Goal: Complete application form: Complete application form

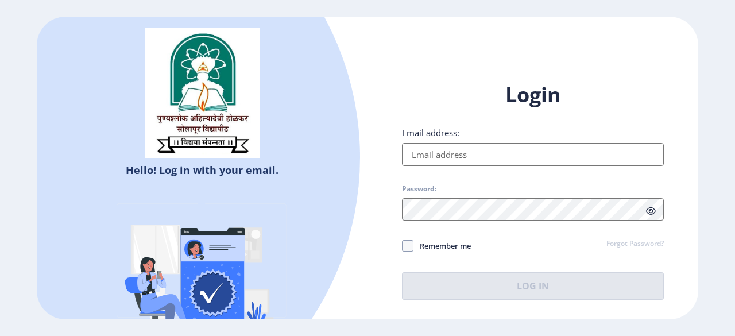
click at [433, 150] on input "Email address:" at bounding box center [533, 154] width 262 height 23
type input "[EMAIL_ADDRESS][DOMAIN_NAME]"
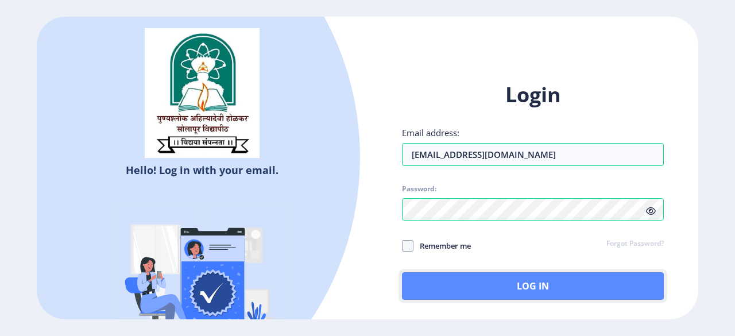
click at [500, 287] on button "Log In" at bounding box center [533, 286] width 262 height 28
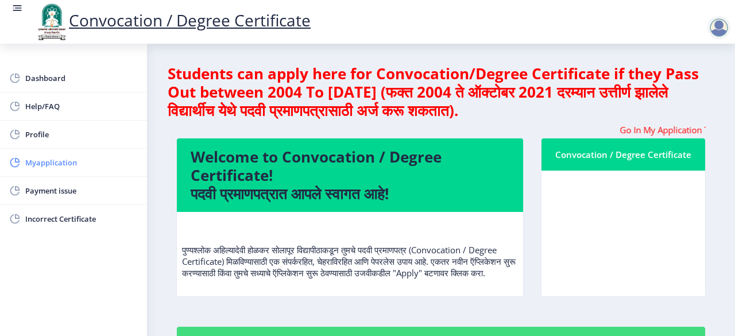
click at [52, 165] on span "Myapplication" at bounding box center [81, 163] width 113 height 14
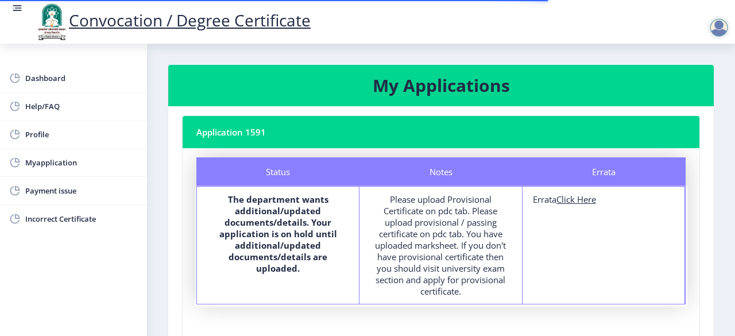
click at [587, 198] on u "Click Here" at bounding box center [577, 199] width 40 height 11
select select
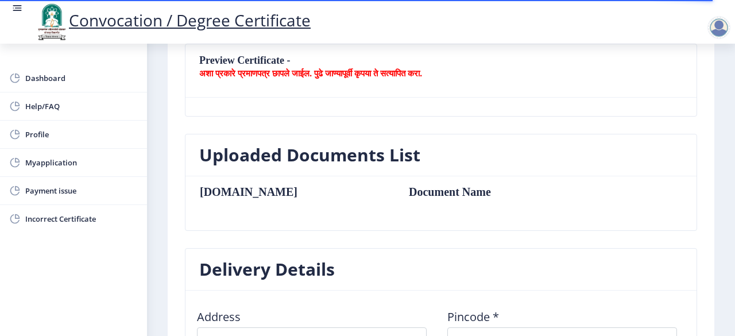
scroll to position [230, 0]
click at [321, 158] on h3 "Uploaded Documents List" at bounding box center [309, 155] width 221 height 23
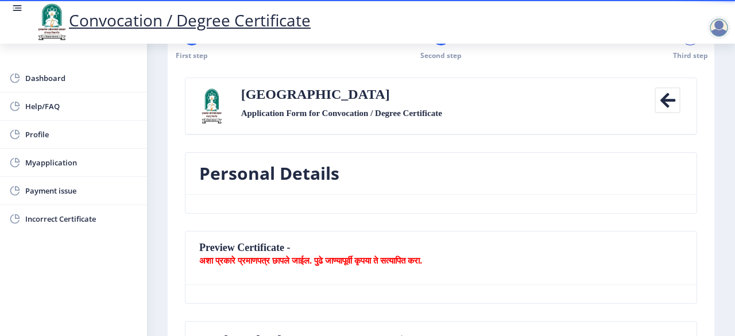
scroll to position [0, 0]
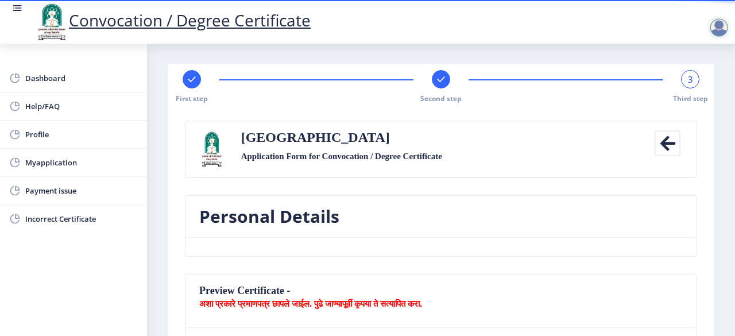
click at [665, 144] on icon at bounding box center [668, 143] width 26 height 26
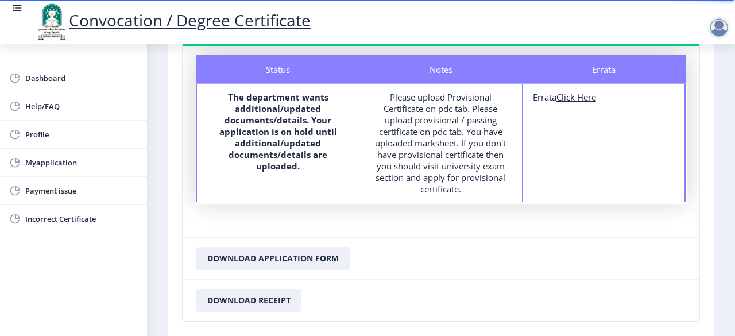
scroll to position [79, 0]
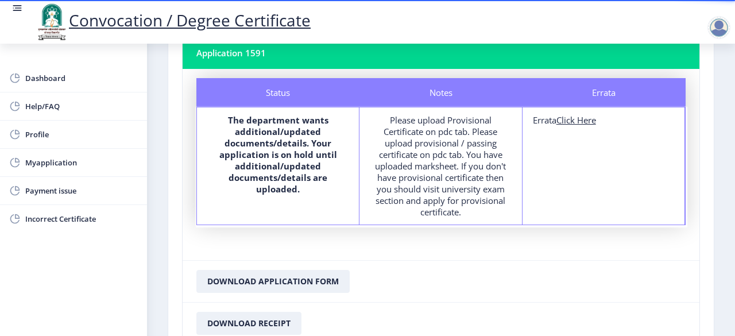
click at [584, 125] on u "Click Here" at bounding box center [577, 119] width 40 height 11
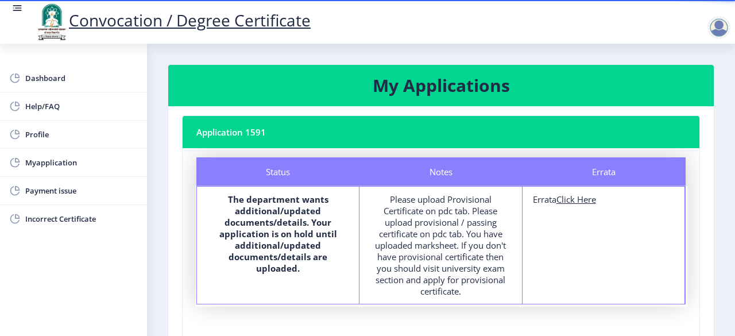
select select
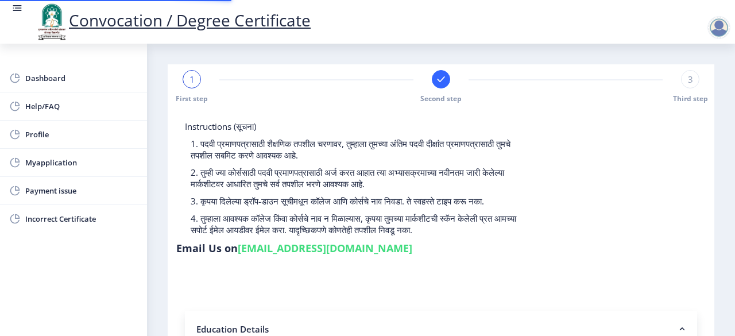
type input "1100002063"
select select "Regular"
select select "2013"
select select
select select "HIGHER SECOND CLASS"
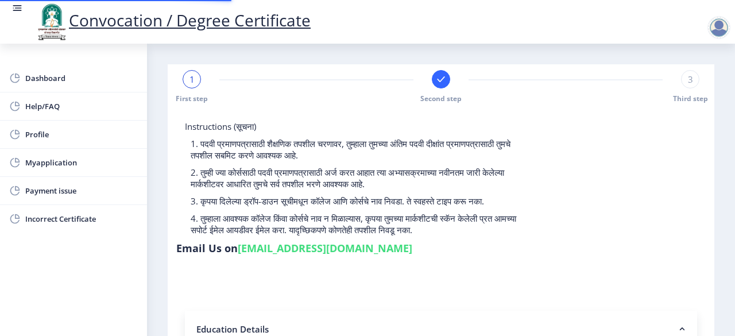
type input "1150"
type input "[PERSON_NAME]"
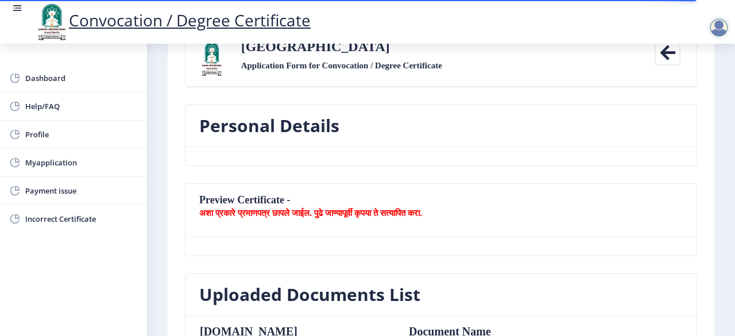
scroll to position [92, 0]
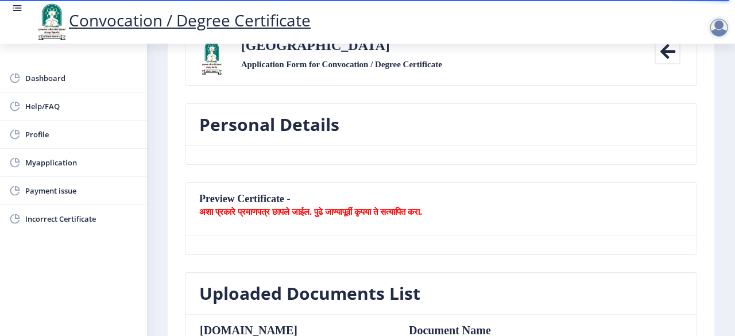
click at [248, 196] on nb-card-header "Preview Certificate - अशा प्रकारे प्रमाणपत्र छापले जाईल. पुढे जाण्यापूर्वी कृपय…" at bounding box center [441, 209] width 511 height 53
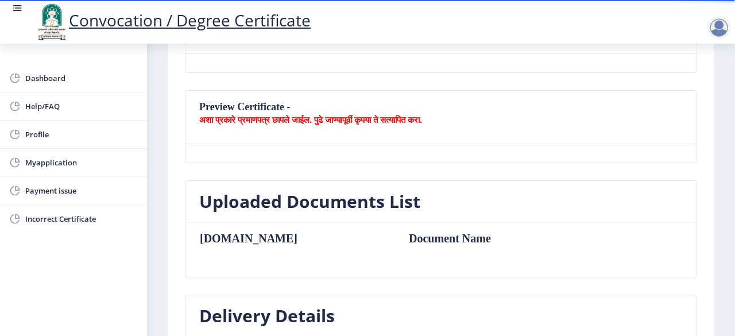
scroll to position [276, 0]
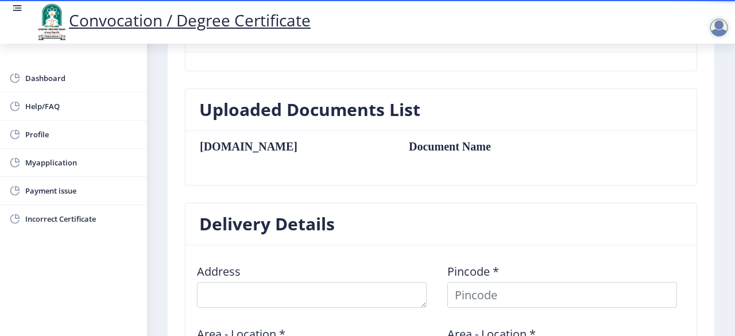
click at [341, 123] on nb-card-header "Uploaded Documents List" at bounding box center [441, 110] width 511 height 42
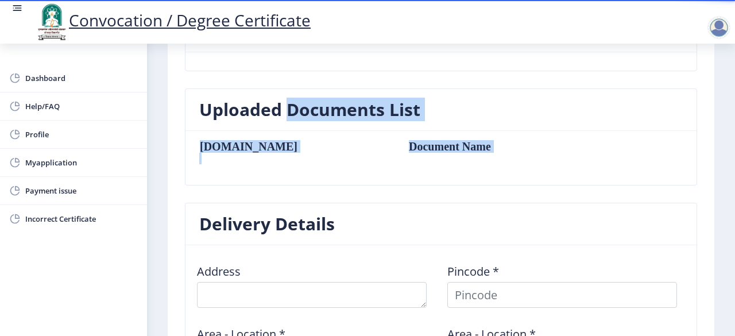
drag, startPoint x: 341, startPoint y: 123, endPoint x: 349, endPoint y: 159, distance: 36.5
click at [349, 159] on nb-card "Uploaded Documents List [DOMAIN_NAME] Document Name" at bounding box center [441, 136] width 512 height 97
click at [349, 159] on table "[DOMAIN_NAME] Document Name" at bounding box center [392, 158] width 387 height 36
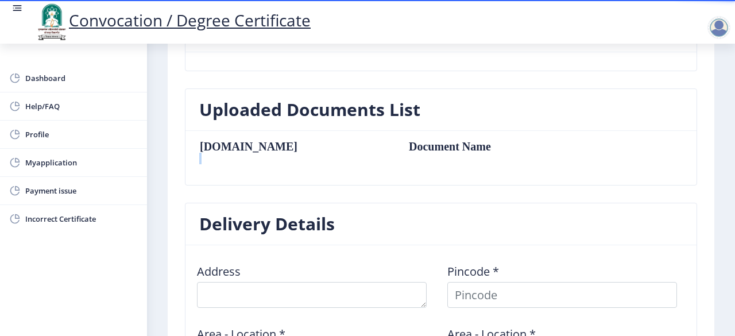
click at [349, 159] on table "[DOMAIN_NAME] Document Name" at bounding box center [392, 158] width 387 height 36
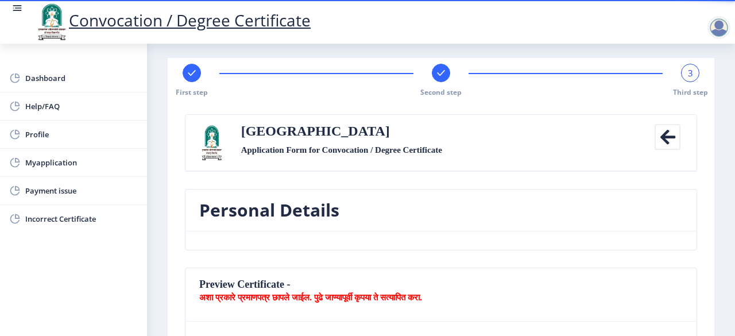
scroll to position [0, 0]
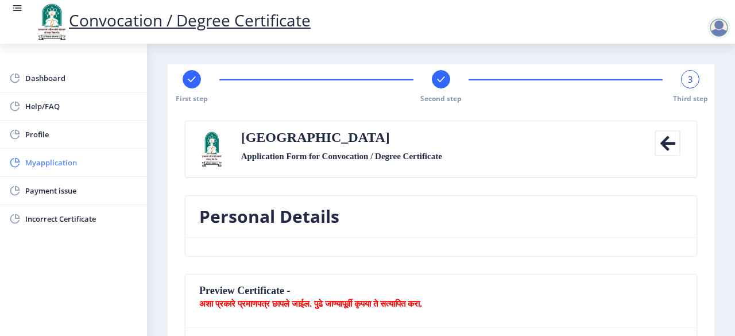
click at [62, 158] on span "Myapplication" at bounding box center [81, 163] width 113 height 14
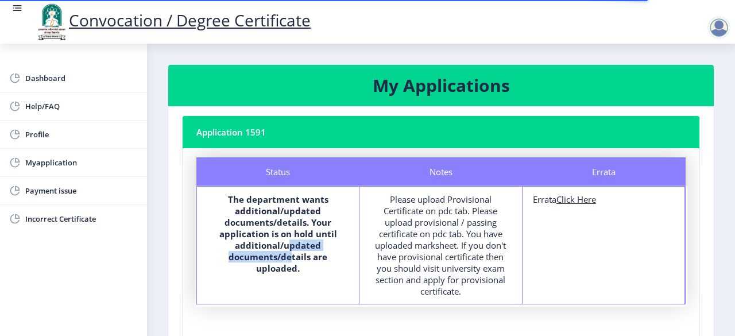
drag, startPoint x: 62, startPoint y: 158, endPoint x: 289, endPoint y: 251, distance: 245.7
click at [289, 251] on b "The department wants additional/updated documents/details. Your application is …" at bounding box center [278, 234] width 118 height 80
click at [238, 129] on nb-card-header "Application 1591" at bounding box center [441, 132] width 517 height 32
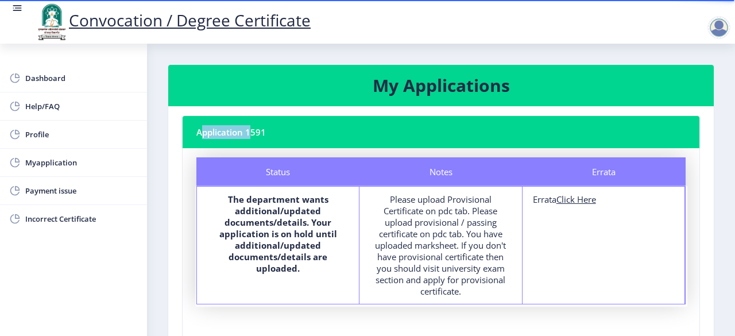
click at [238, 129] on nb-card-header "Application 1591" at bounding box center [441, 132] width 517 height 32
click at [426, 244] on div "Please upload Provisional Certificate on pdc tab. Please upload provisional / p…" at bounding box center [440, 245] width 141 height 103
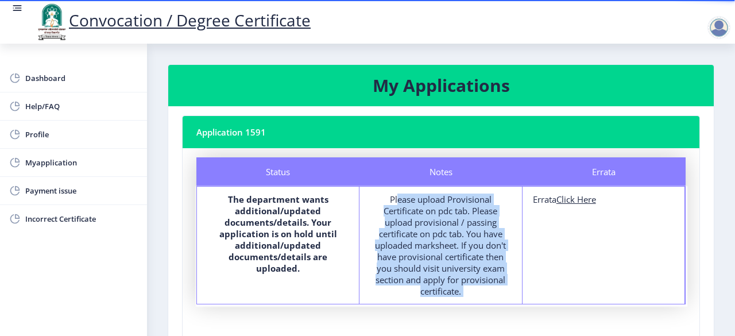
click at [426, 244] on div "Please upload Provisional Certificate on pdc tab. Please upload provisional / p…" at bounding box center [440, 245] width 141 height 103
click at [38, 161] on span "Myapplication" at bounding box center [81, 163] width 113 height 14
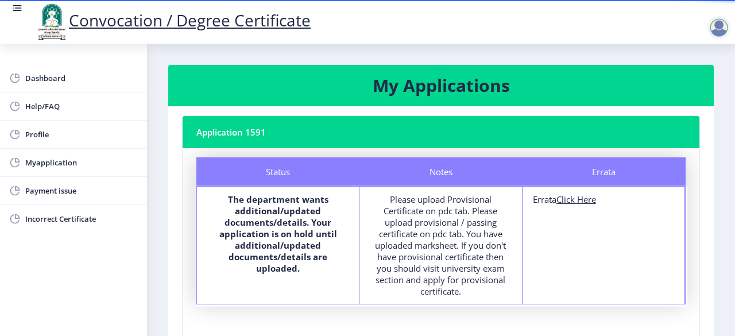
click at [235, 136] on nb-card-header "Application 1591" at bounding box center [441, 132] width 517 height 32
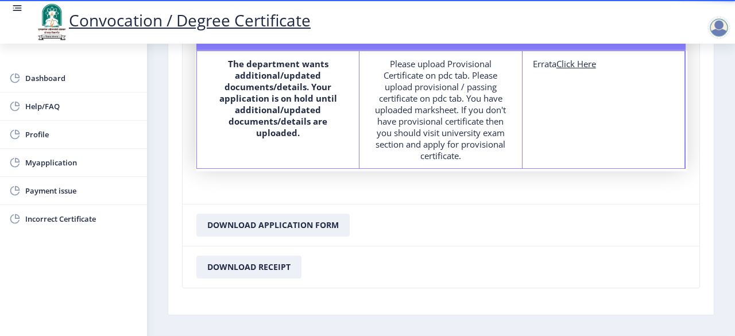
scroll to position [171, 0]
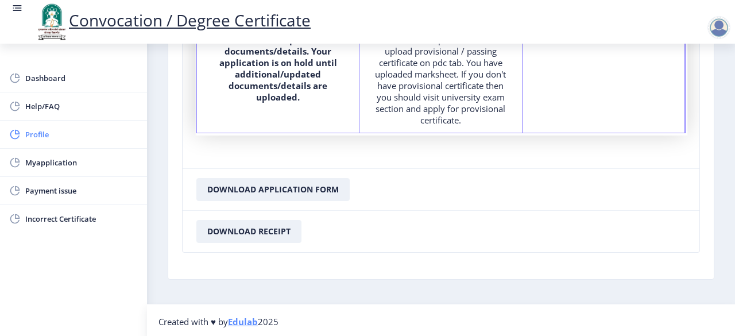
click at [38, 135] on span "Profile" at bounding box center [81, 135] width 113 height 14
select select
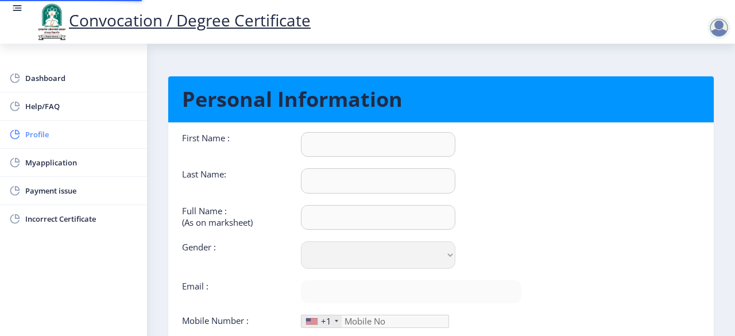
type input "VINOD"
type input "CHAVAN"
type input "[PERSON_NAME]"
select select "[DEMOGRAPHIC_DATA]"
type input "[EMAIL_ADDRESS][DOMAIN_NAME]"
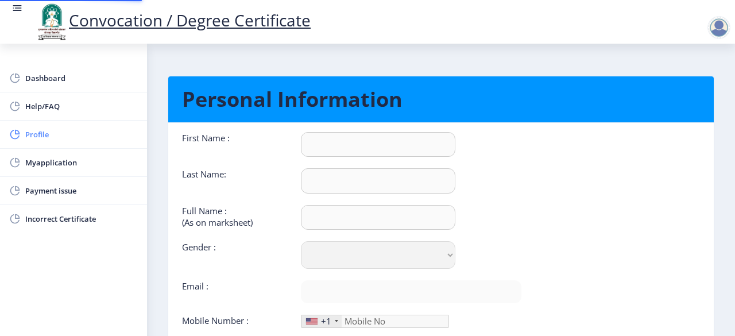
type input "8888536653"
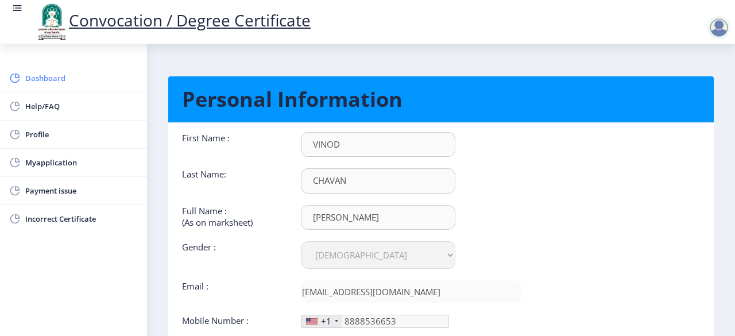
click at [63, 79] on span "Dashboard" at bounding box center [81, 78] width 113 height 14
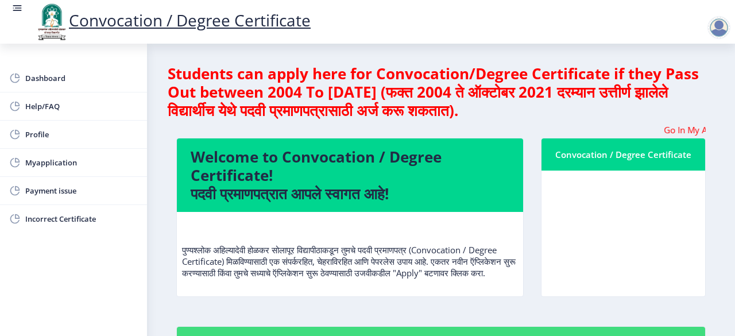
click at [608, 124] on marquee "Go In My Application Tab and check the status of Errata" at bounding box center [441, 129] width 530 height 11
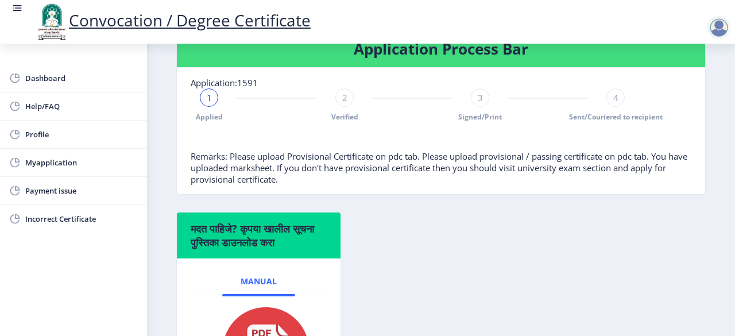
scroll to position [238, 0]
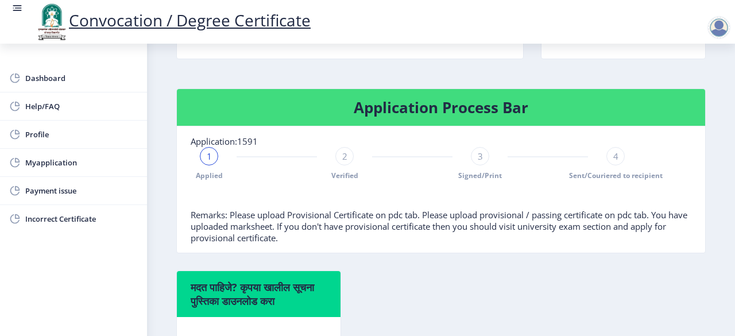
click at [352, 179] on div "2 Verified" at bounding box center [344, 163] width 18 height 33
click at [209, 162] on rect at bounding box center [208, 155] width 11 height 11
click at [209, 162] on span "1" at bounding box center [209, 155] width 5 height 11
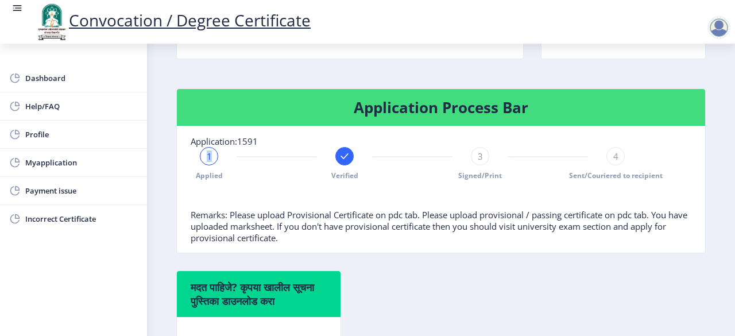
click at [209, 162] on span "1" at bounding box center [209, 155] width 5 height 11
click at [258, 230] on span "Remarks: Please upload Provisional Certificate on pdc tab. Please upload provis…" at bounding box center [439, 226] width 497 height 34
click at [43, 163] on span "Myapplication" at bounding box center [81, 163] width 113 height 14
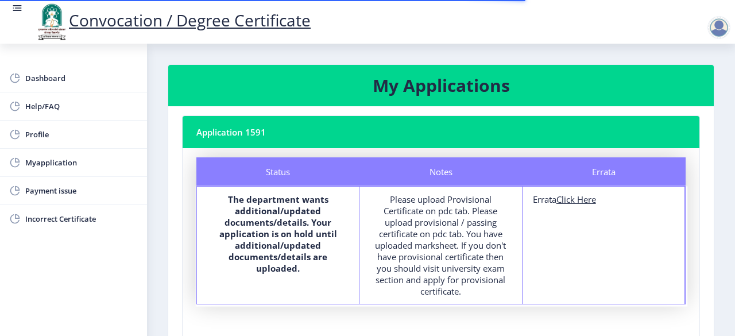
click at [577, 202] on u "Click Here" at bounding box center [577, 199] width 40 height 11
select select
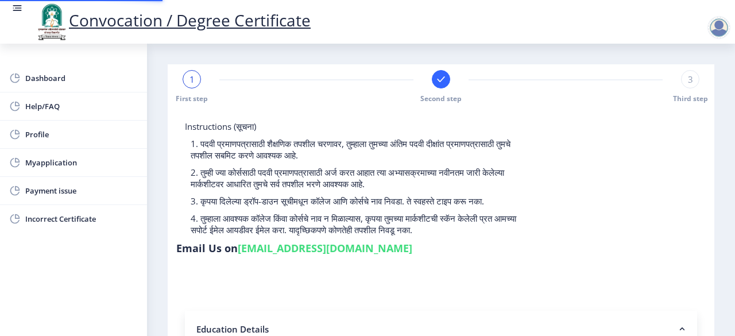
type input "1100002063"
select select "Regular"
select select "2013"
select select
select select "HIGHER SECOND CLASS"
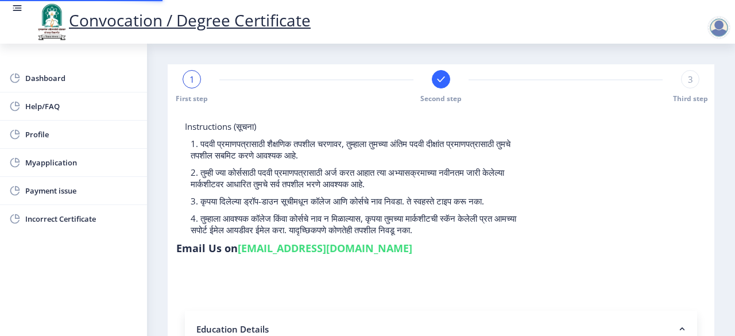
type input "1150"
type input "[PERSON_NAME]"
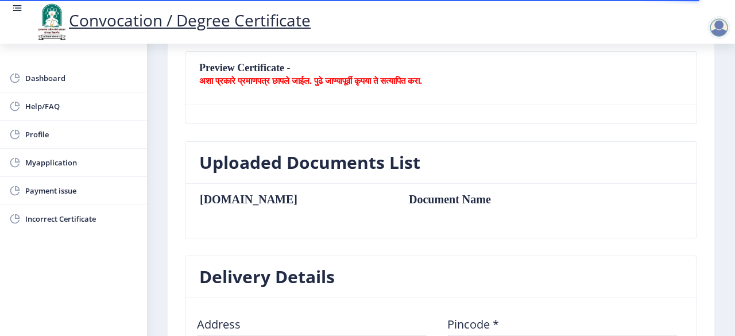
scroll to position [230, 0]
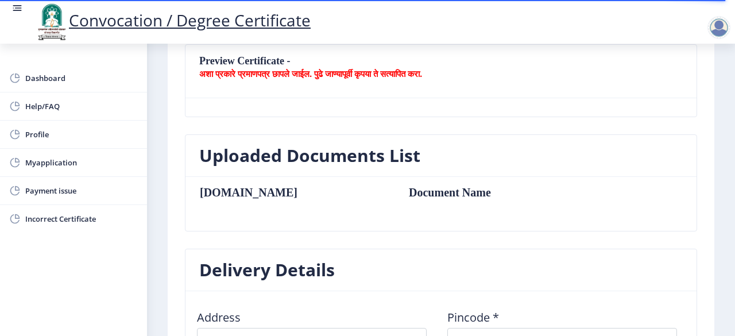
click at [219, 187] on th "[DOMAIN_NAME]" at bounding box center [298, 192] width 198 height 13
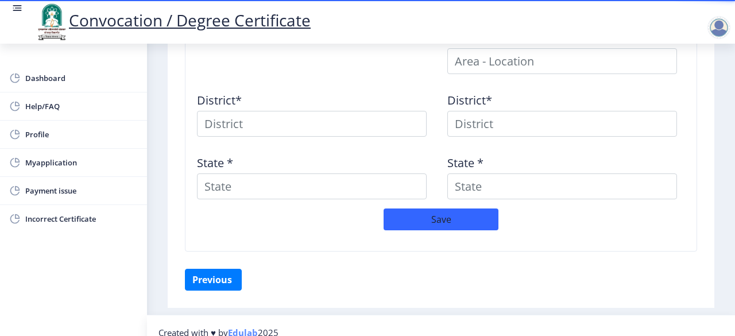
scroll to position [581, 0]
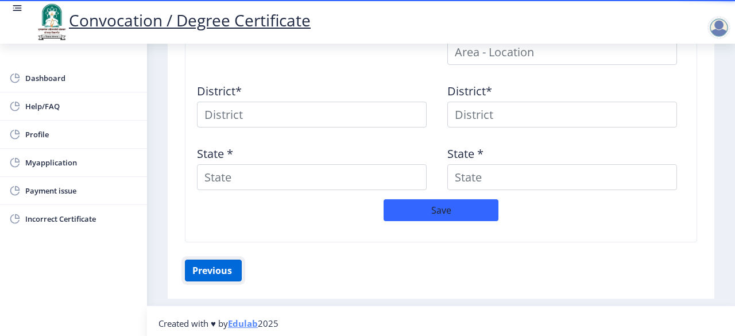
click at [215, 276] on button "Previous ‍" at bounding box center [213, 271] width 57 height 22
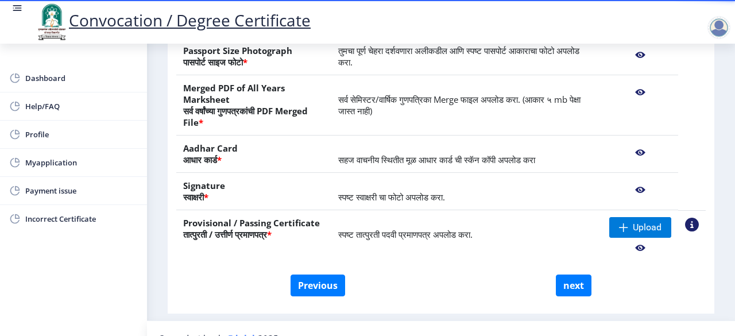
scroll to position [272, 0]
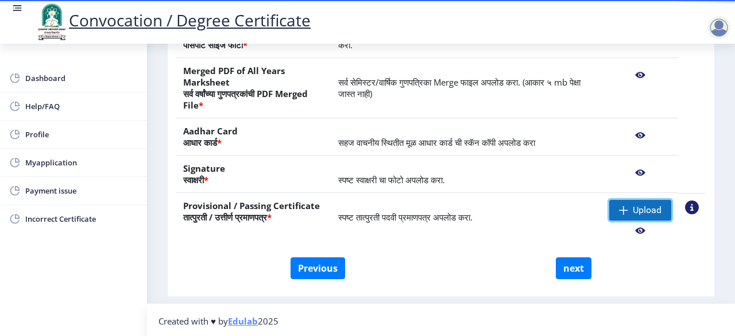
click at [624, 200] on span "Upload" at bounding box center [640, 210] width 62 height 21
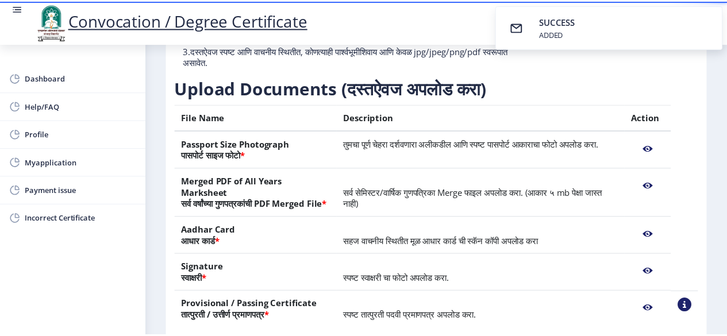
scroll to position [253, 0]
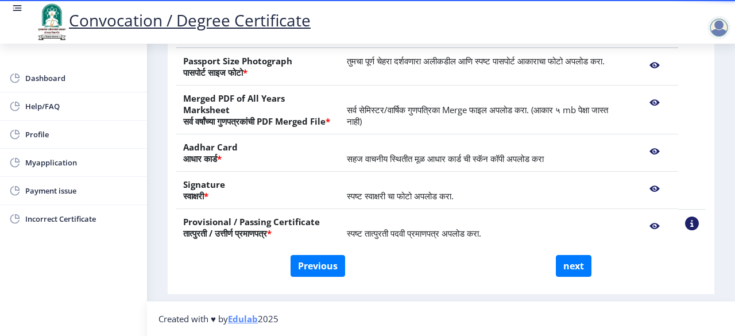
click at [652, 227] on nb-action at bounding box center [654, 226] width 33 height 21
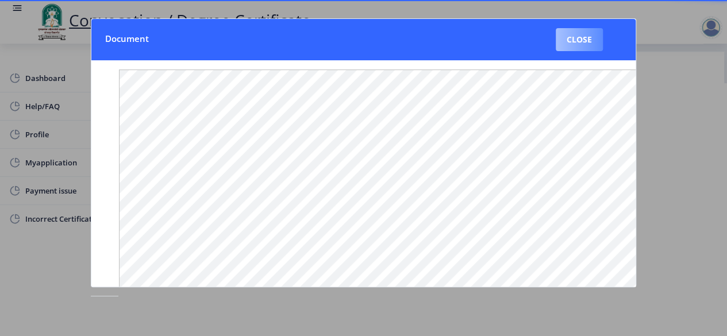
click at [576, 32] on button "Close" at bounding box center [578, 39] width 47 height 23
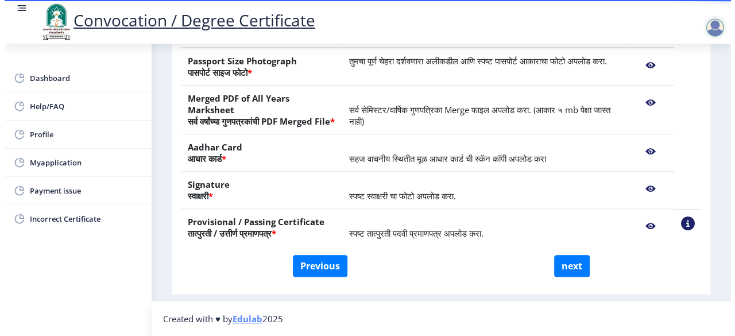
scroll to position [141, 0]
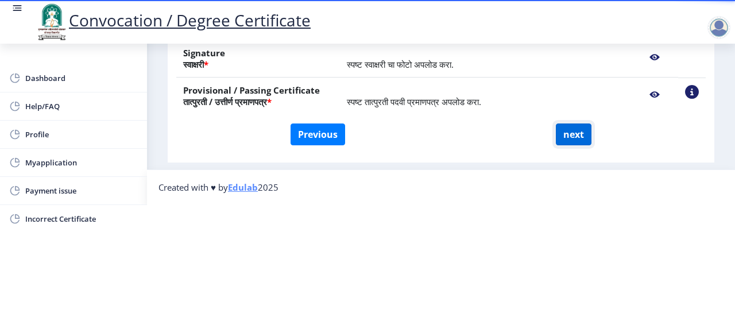
click at [574, 129] on button "next" at bounding box center [574, 134] width 36 height 22
select select
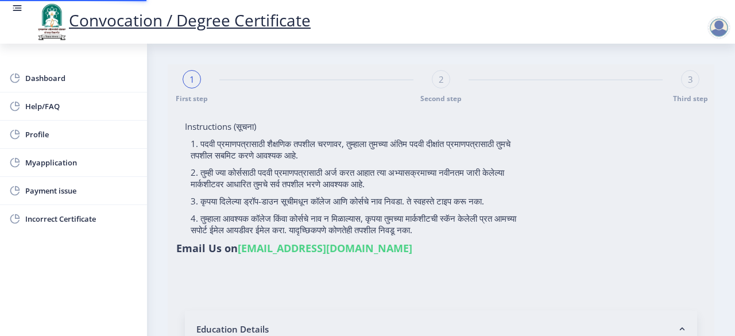
select select
type input "[PERSON_NAME]"
type input "CHAVAN"
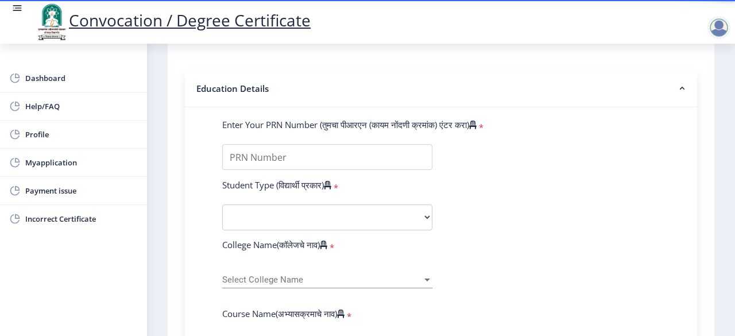
scroll to position [230, 0]
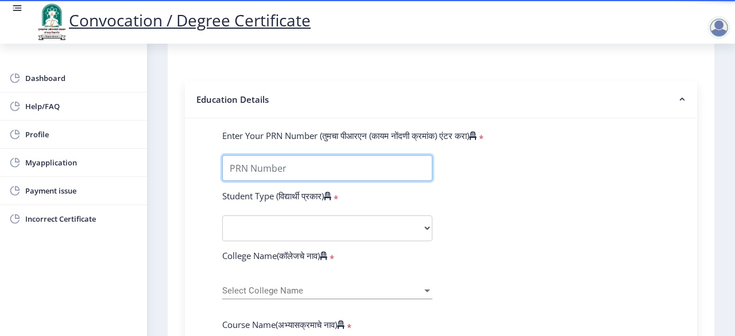
click at [250, 155] on input "Enter Your PRN Number (तुमचा पीआरएन (कायम नोंदणी क्रमांक) एंटर करा)" at bounding box center [327, 168] width 210 height 26
type input "1100002063"
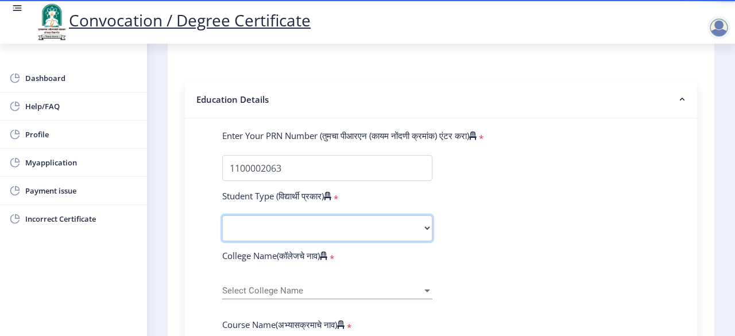
click at [280, 226] on select "Select Student Type Regular External" at bounding box center [327, 228] width 210 height 26
select select "Regular"
click at [222, 215] on select "Select Student Type Regular External" at bounding box center [327, 228] width 210 height 26
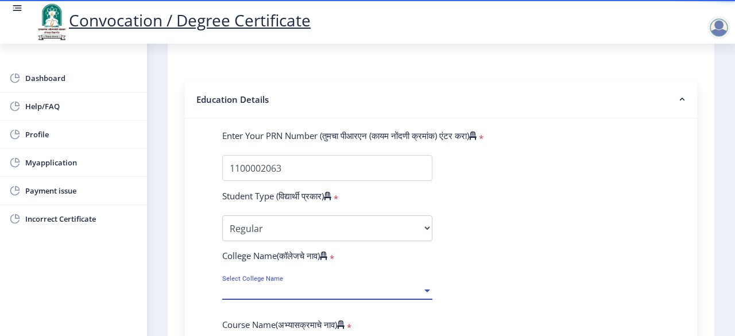
click at [282, 286] on span "Select College Name" at bounding box center [322, 291] width 200 height 10
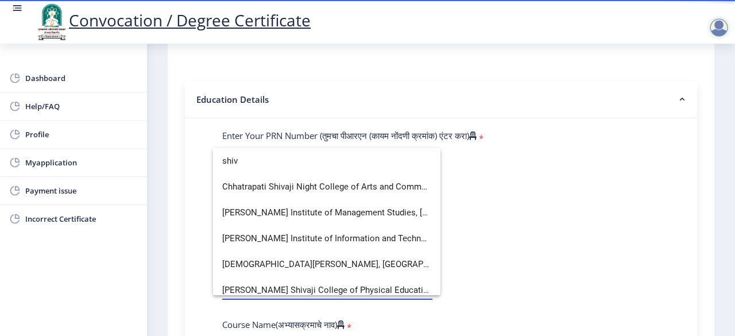
scroll to position [86, 0]
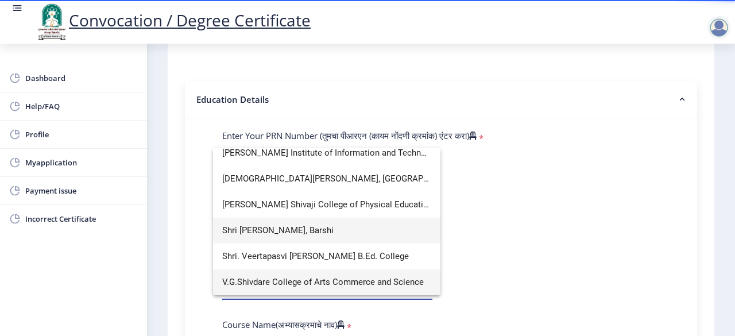
type input "shiv"
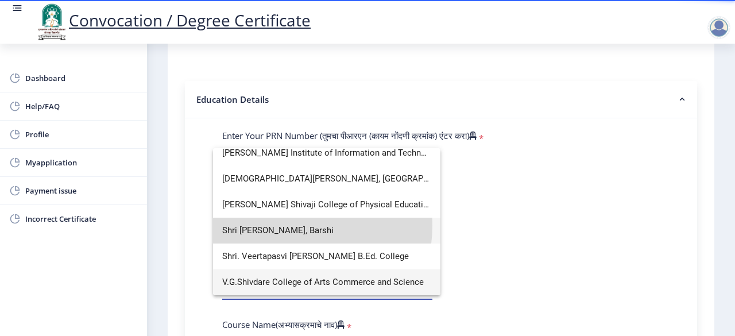
click at [294, 226] on span "Shri [PERSON_NAME], Barshi" at bounding box center [326, 231] width 209 height 26
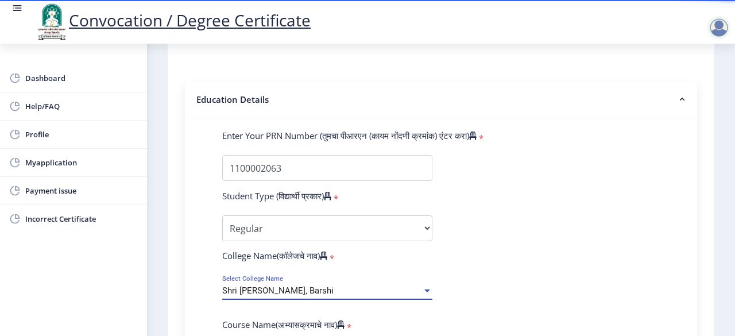
scroll to position [420, 0]
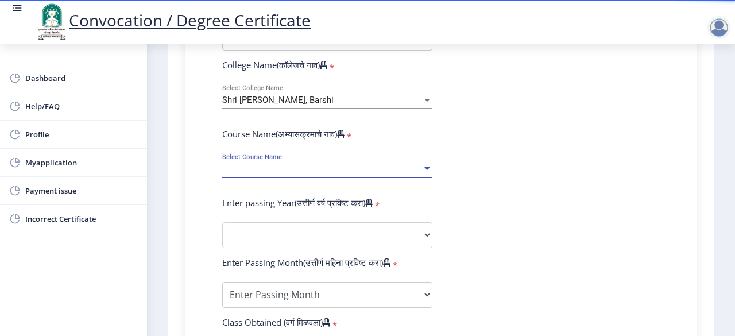
click at [387, 164] on span "Select Course Name" at bounding box center [322, 169] width 200 height 10
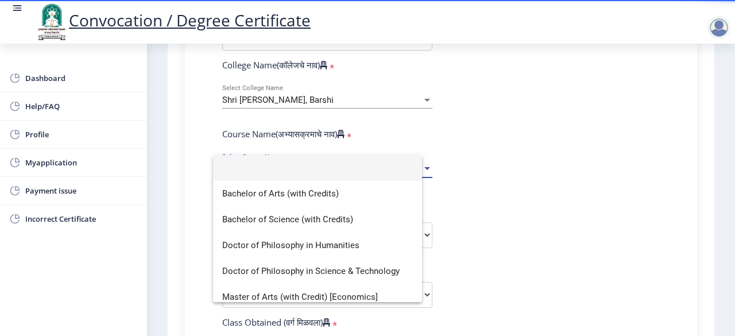
click at [387, 164] on input at bounding box center [317, 168] width 191 height 26
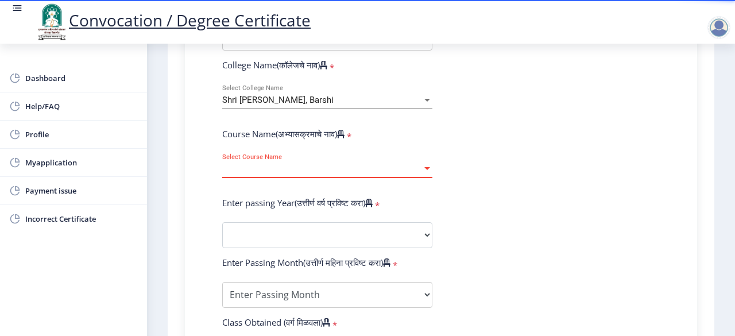
click at [387, 164] on span "Select Course Name" at bounding box center [322, 169] width 200 height 10
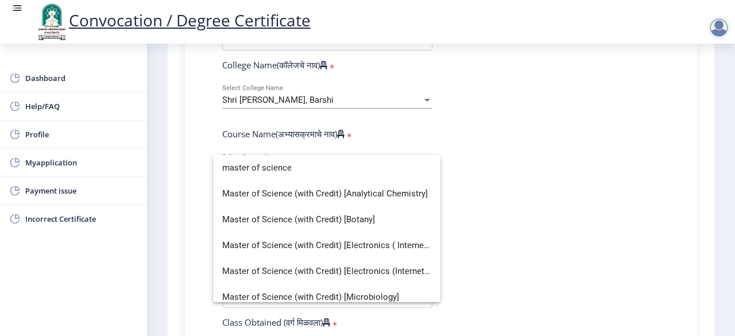
type input "master of science"
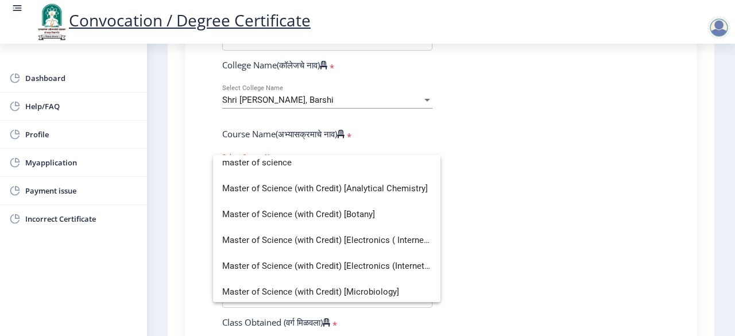
scroll to position [0, 0]
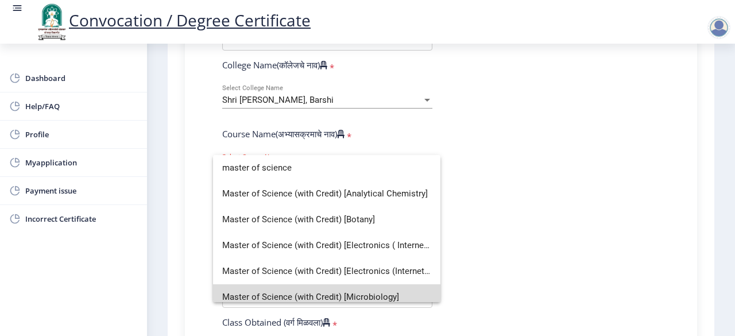
click at [404, 296] on span "Master of Science (with Credit) [Microbiology]" at bounding box center [326, 297] width 209 height 26
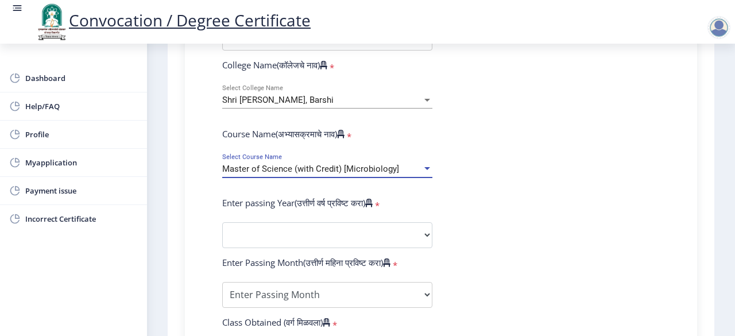
scroll to position [8, 0]
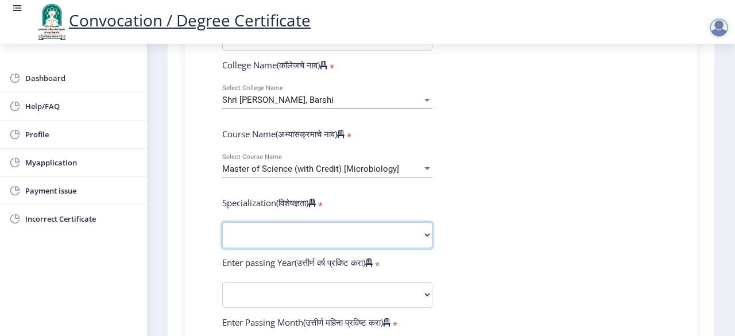
click at [326, 237] on select "Specialization Physics (Material Science) Mathematics Microbiology Organic Chem…" at bounding box center [327, 235] width 210 height 26
select select "Microbiology"
click at [222, 222] on select "Specialization Physics (Material Science) Mathematics Microbiology Organic Chem…" at bounding box center [327, 235] width 210 height 26
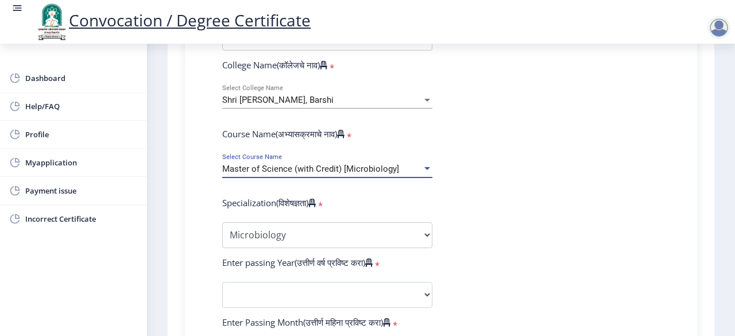
click at [424, 168] on div at bounding box center [427, 168] width 6 height 3
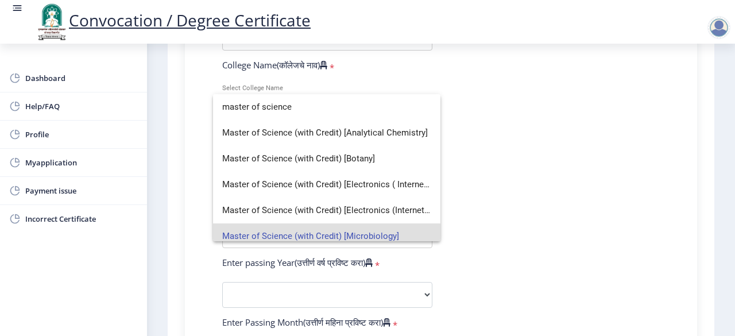
scroll to position [0, 0]
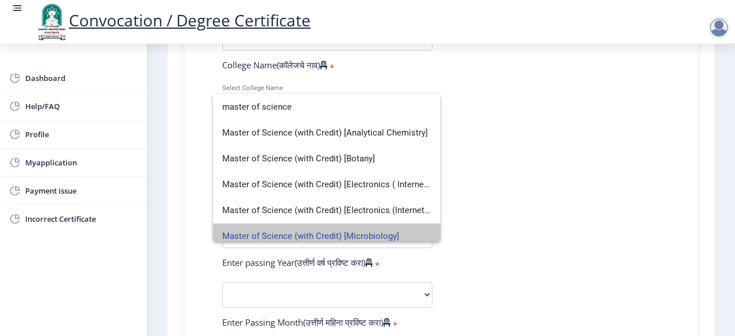
click at [392, 232] on span "Master of Science (with Credit) [Microbiology]" at bounding box center [326, 236] width 209 height 26
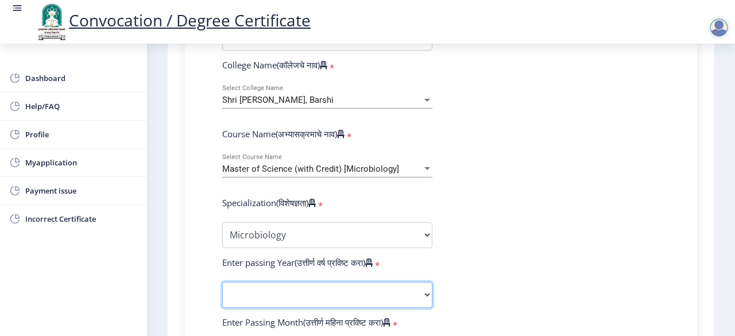
click at [350, 282] on select "2025 2024 2023 2022 2021 2020 2019 2018 2017 2016 2015 2014 2013 2012 2011 2010…" at bounding box center [327, 295] width 210 height 26
select select "2013"
click at [222, 282] on select "2025 2024 2023 2022 2021 2020 2019 2018 2017 2016 2015 2014 2013 2012 2011 2010…" at bounding box center [327, 295] width 210 height 26
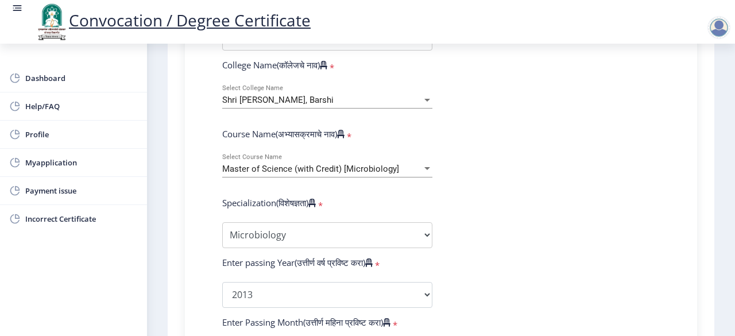
scroll to position [607, 0]
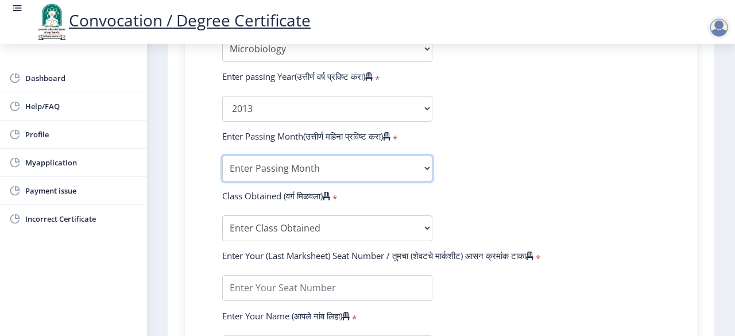
click at [343, 169] on select "Enter Passing Month March April May October November December" at bounding box center [327, 169] width 210 height 26
select select "May"
click at [222, 156] on select "Enter Passing Month March April May October November December" at bounding box center [327, 169] width 210 height 26
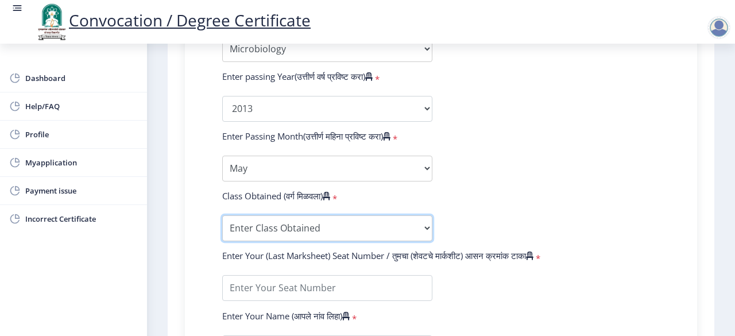
click at [249, 218] on select "Enter Class Obtained FIRST CLASS WITH DISTINCTION FIRST CLASS HIGHER SECOND CLA…" at bounding box center [327, 228] width 210 height 26
select select "HIGHER SECOND CLASS"
click at [222, 215] on select "Enter Class Obtained FIRST CLASS WITH DISTINCTION FIRST CLASS HIGHER SECOND CLA…" at bounding box center [327, 228] width 210 height 26
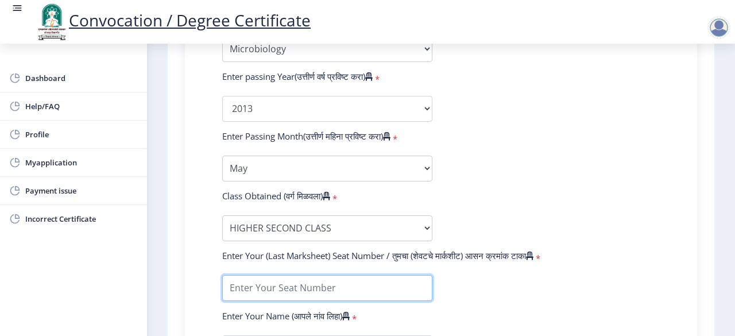
click at [244, 283] on input "textarea" at bounding box center [327, 288] width 210 height 26
type input "1150"
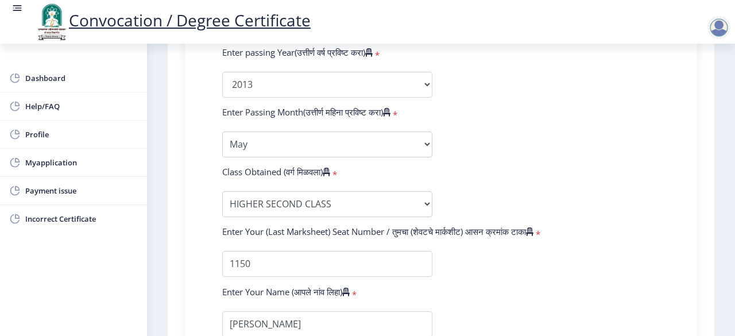
scroll to position [838, 0]
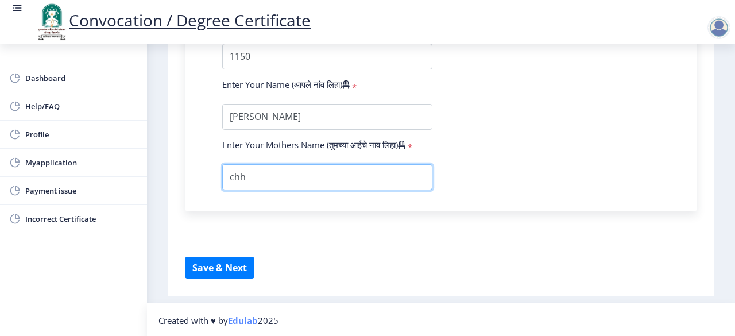
type input "[PERSON_NAME]"
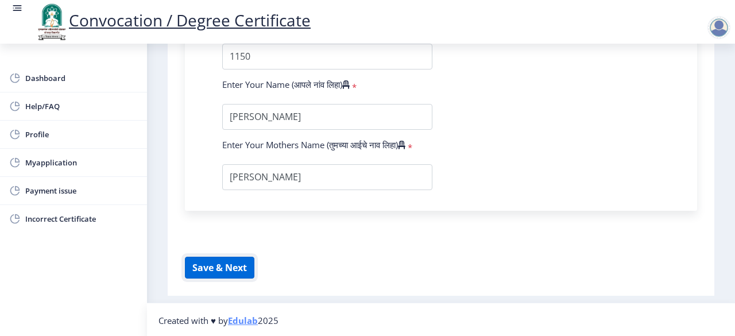
click at [225, 269] on button "Save & Next" at bounding box center [219, 268] width 69 height 22
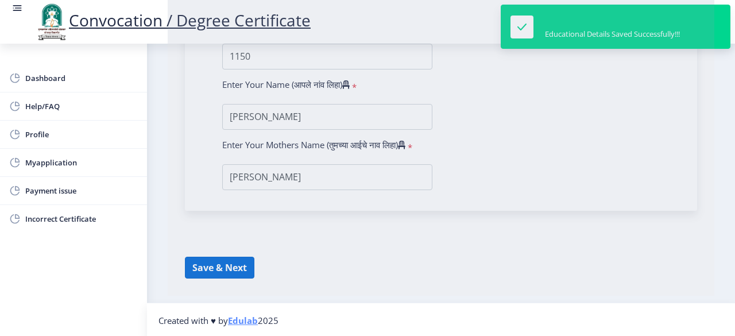
select select
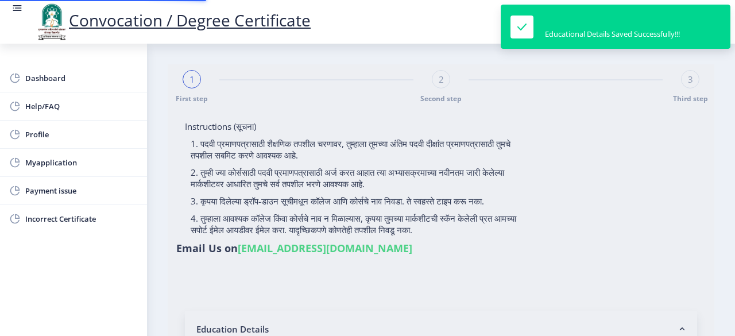
type input "1100002063"
select select "Regular"
select select "2013"
select select "May"
select select "HIGHER SECOND CLASS"
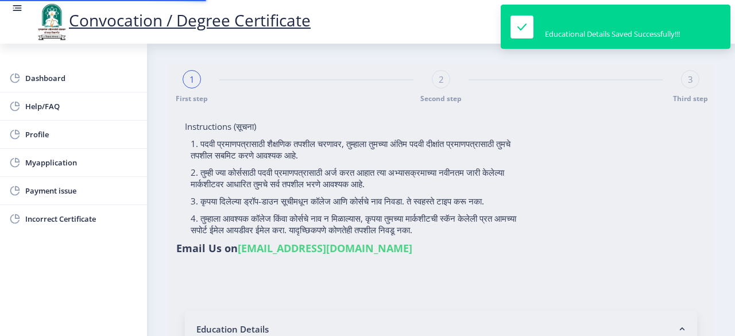
type input "1150"
type input "[PERSON_NAME]"
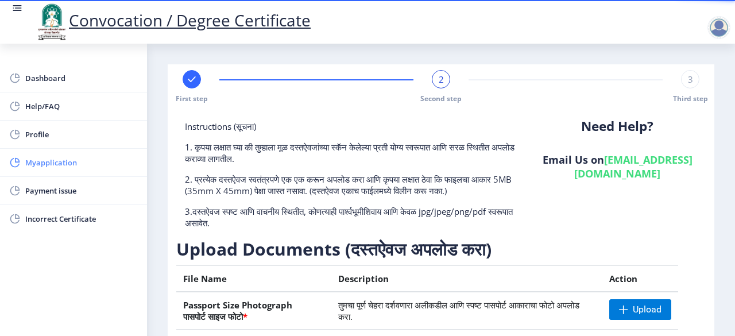
click at [52, 166] on span "Myapplication" at bounding box center [81, 163] width 113 height 14
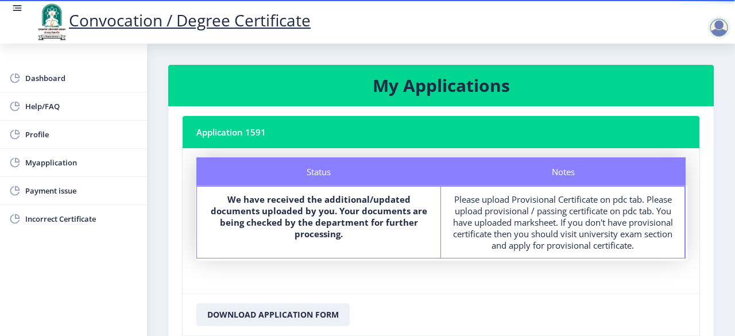
click at [584, 196] on div "Please upload Provisional Certificate on pdc tab. Please upload provisional / p…" at bounding box center [562, 222] width 223 height 57
click at [55, 170] on link "Myapplication" at bounding box center [73, 163] width 147 height 28
click at [55, 164] on span "Myapplication" at bounding box center [81, 163] width 113 height 14
click at [245, 204] on b "We have received the additional/updated documents uploaded by you. Your documen…" at bounding box center [319, 217] width 217 height 46
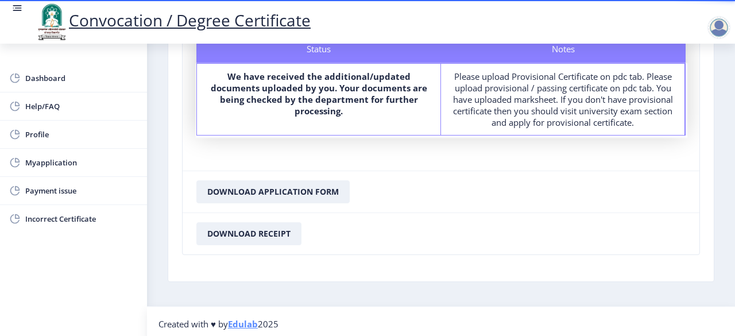
scroll to position [125, 0]
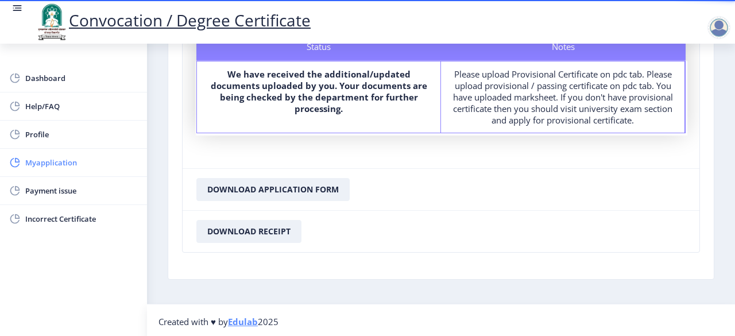
click at [55, 160] on span "Myapplication" at bounding box center [81, 163] width 113 height 14
click at [61, 192] on span "Payment issue" at bounding box center [81, 191] width 113 height 14
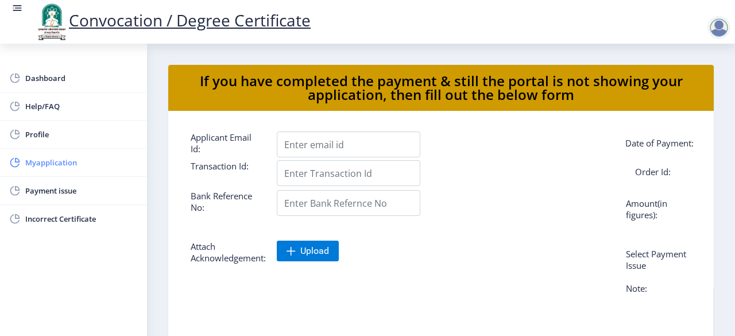
click at [41, 152] on link "Myapplication" at bounding box center [73, 163] width 147 height 28
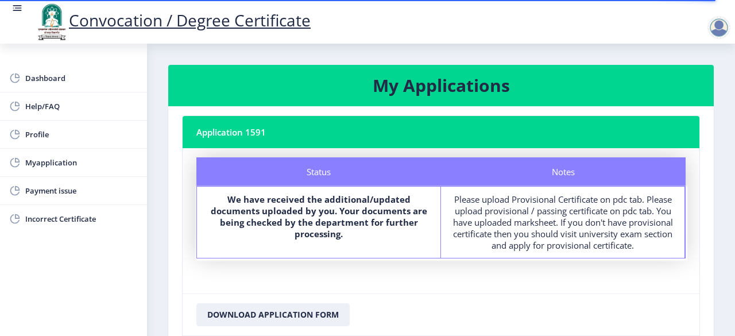
click at [452, 95] on h3 "My Applications" at bounding box center [441, 85] width 518 height 23
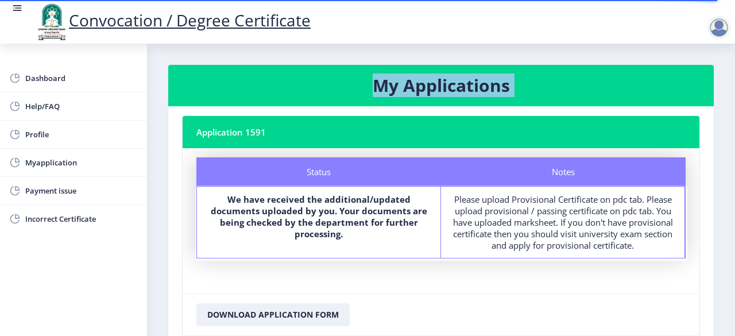
click at [452, 95] on h3 "My Applications" at bounding box center [441, 85] width 518 height 23
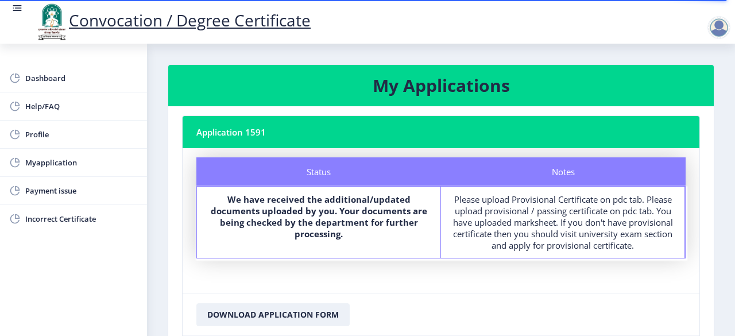
click at [231, 132] on nb-card-header "Application 1591" at bounding box center [441, 132] width 517 height 32
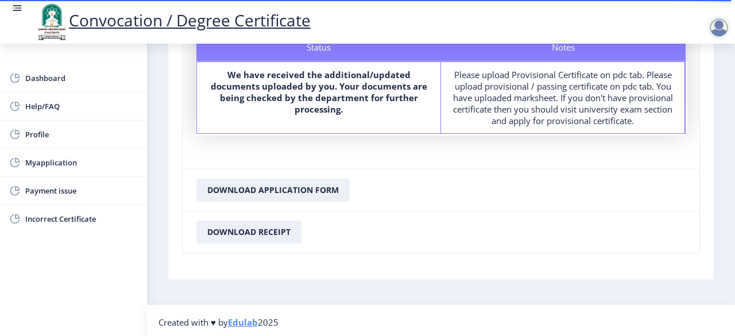
scroll to position [125, 0]
click at [56, 161] on span "Myapplication" at bounding box center [81, 163] width 113 height 14
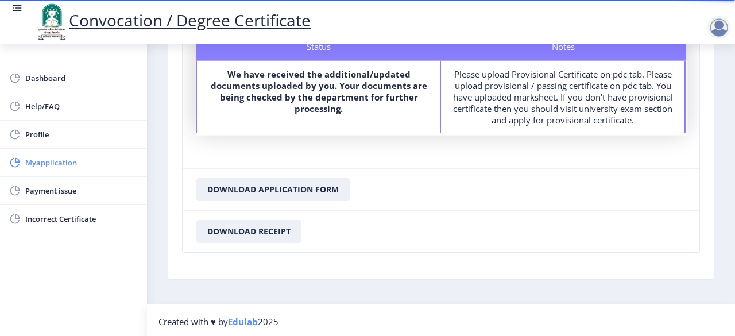
click at [56, 161] on span "Myapplication" at bounding box center [81, 163] width 113 height 14
click at [723, 27] on div at bounding box center [719, 27] width 23 height 23
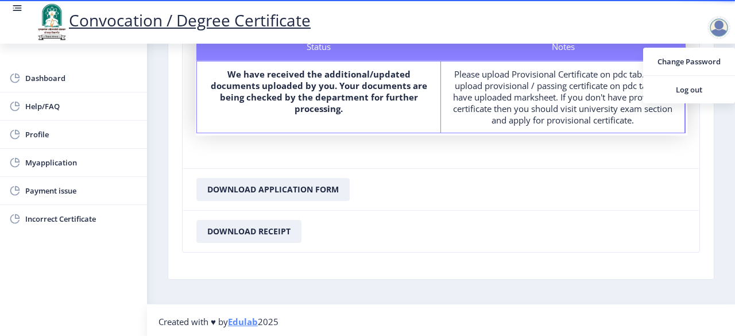
click at [577, 177] on nb-card-footer "Download Application Form" at bounding box center [441, 189] width 517 height 42
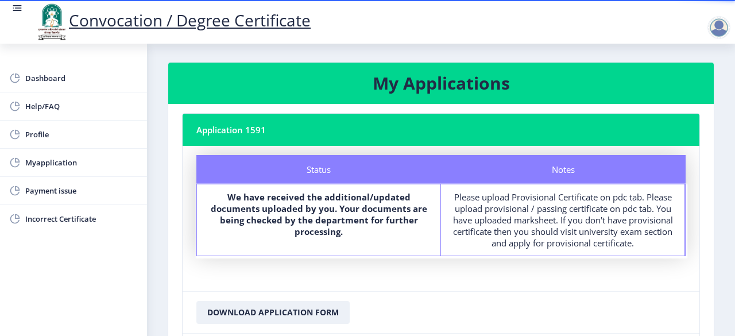
scroll to position [0, 0]
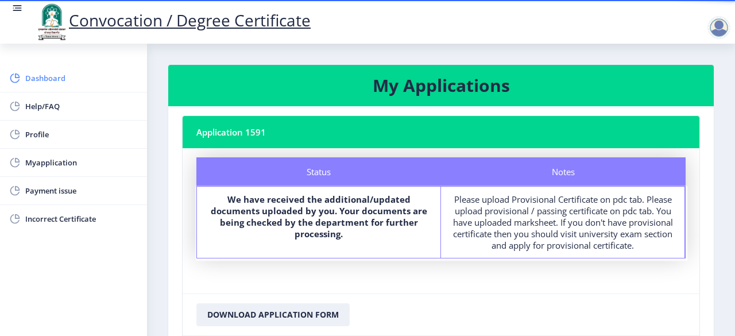
click at [47, 84] on span "Dashboard" at bounding box center [81, 78] width 113 height 14
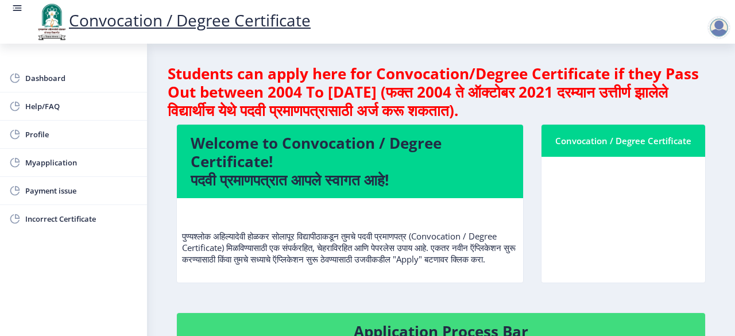
click at [602, 147] on div "Convocation / Degree Certificate" at bounding box center [623, 141] width 136 height 14
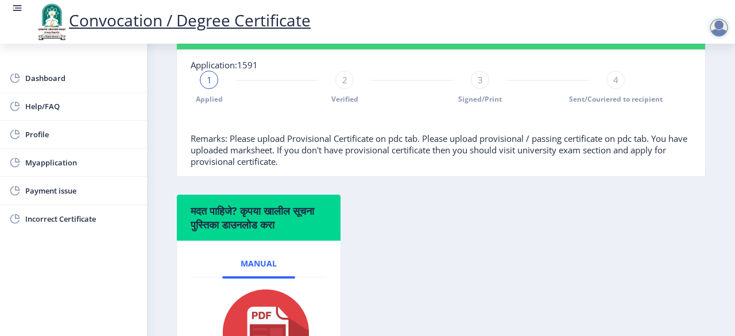
scroll to position [299, 0]
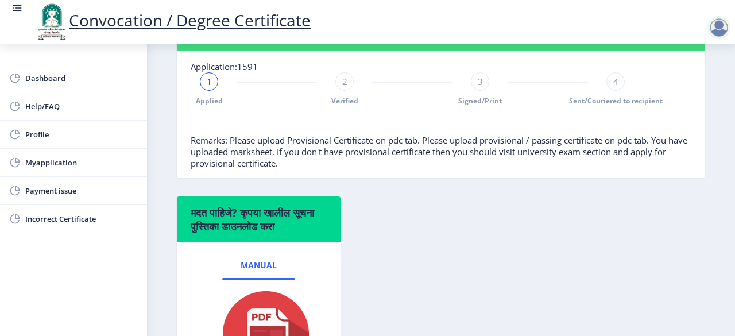
click at [205, 91] on div "1" at bounding box center [209, 81] width 18 height 18
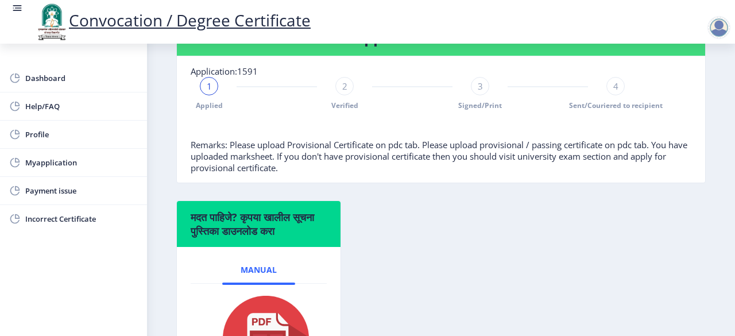
scroll to position [224, 0]
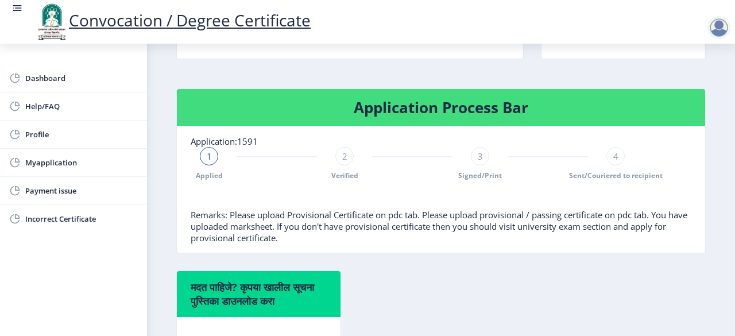
click at [204, 159] on div "1" at bounding box center [209, 156] width 18 height 18
drag, startPoint x: 214, startPoint y: 179, endPoint x: 208, endPoint y: 158, distance: 21.9
click at [208, 158] on div "1 Applied" at bounding box center [209, 163] width 18 height 33
click at [208, 158] on div "1" at bounding box center [209, 156] width 18 height 18
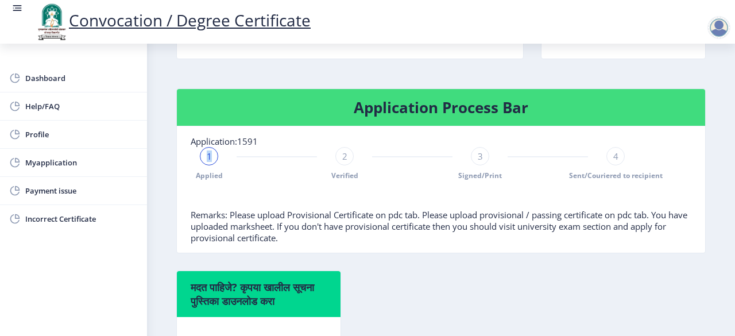
click at [208, 158] on div "1" at bounding box center [209, 156] width 18 height 18
click at [213, 165] on div "1" at bounding box center [209, 156] width 18 height 18
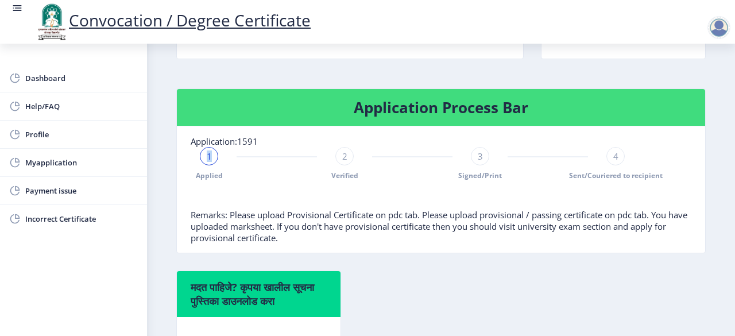
click at [213, 165] on div "1" at bounding box center [209, 156] width 18 height 18
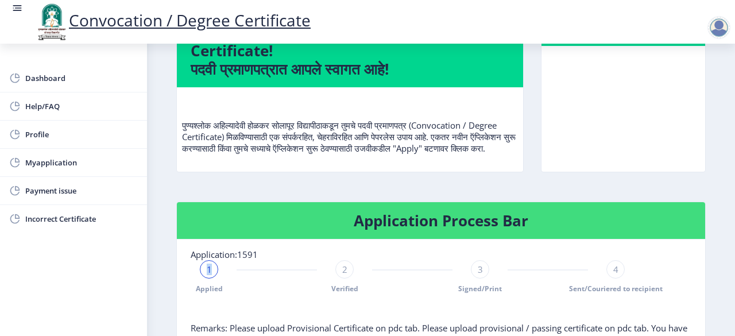
scroll to position [109, 0]
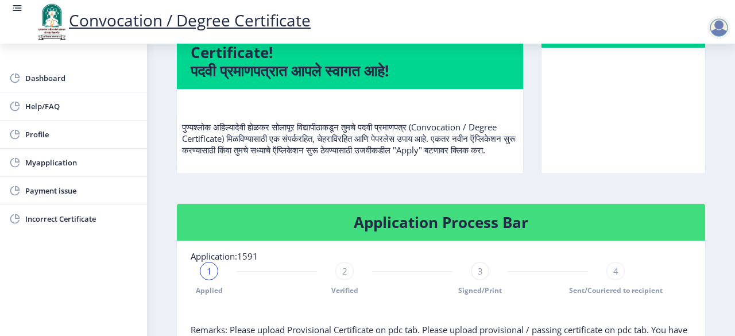
click at [249, 156] on p "पुण्यश्लोक अहिल्यादेवी होळकर सोलापूर विद्यापीठाकडून तुमचे पदवी प्रमाणपत्र (Conv…" at bounding box center [350, 126] width 336 height 57
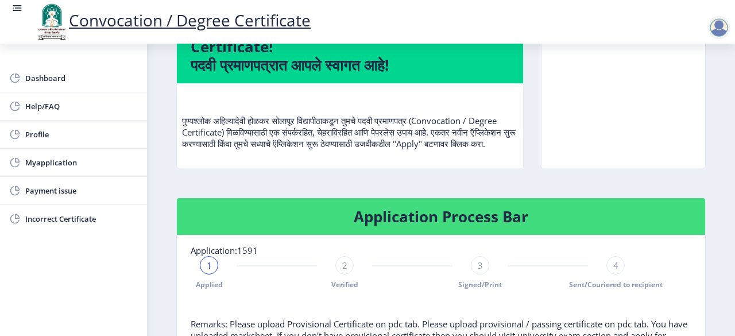
scroll to position [138, 0]
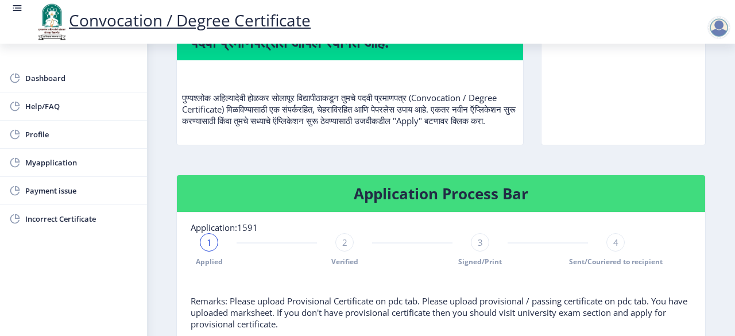
click at [215, 252] on div "1" at bounding box center [209, 242] width 18 height 18
click at [345, 248] on span "2" at bounding box center [344, 242] width 5 height 11
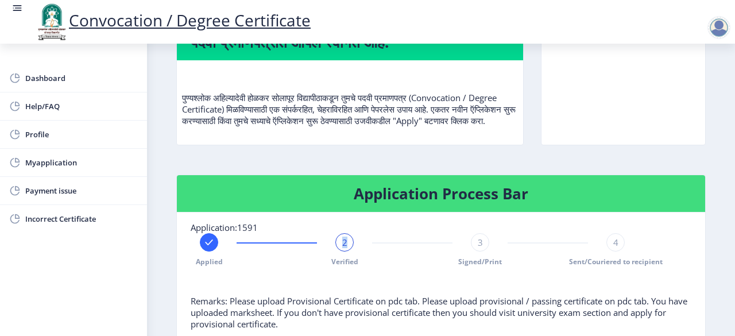
click at [345, 248] on span "2" at bounding box center [344, 242] width 5 height 11
click at [482, 252] on div "3" at bounding box center [480, 242] width 18 height 18
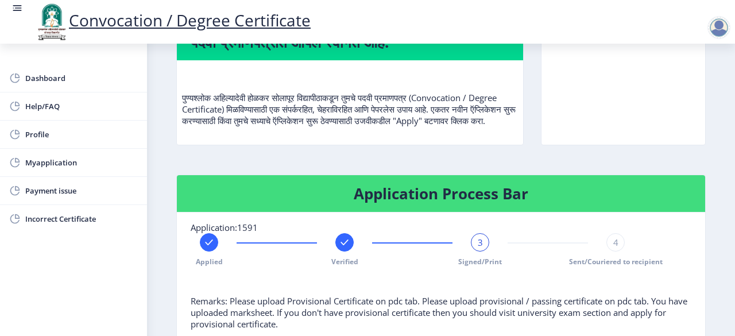
click at [482, 252] on div "3" at bounding box center [480, 242] width 18 height 18
click at [206, 248] on rect at bounding box center [208, 242] width 11 height 11
click at [207, 248] on span "1" at bounding box center [209, 242] width 5 height 11
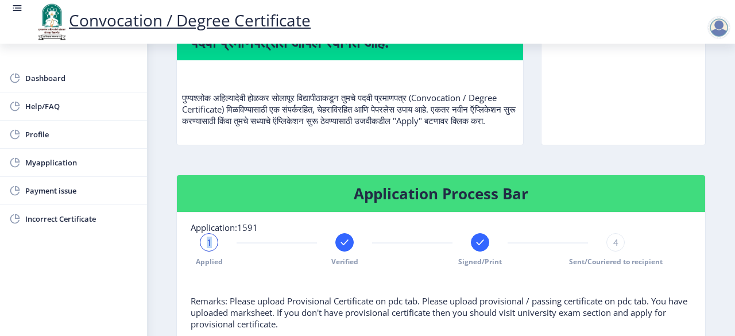
click at [207, 248] on span "1" at bounding box center [209, 242] width 5 height 11
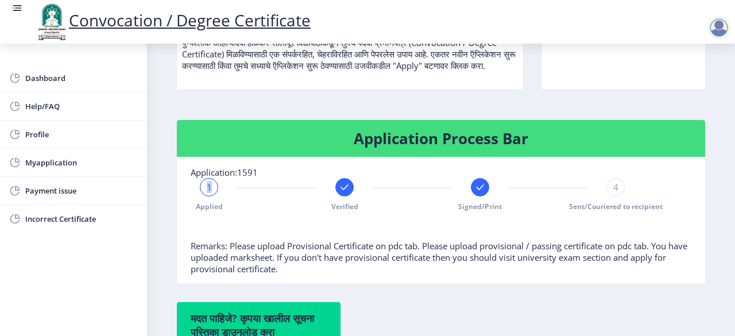
scroll to position [178, 0]
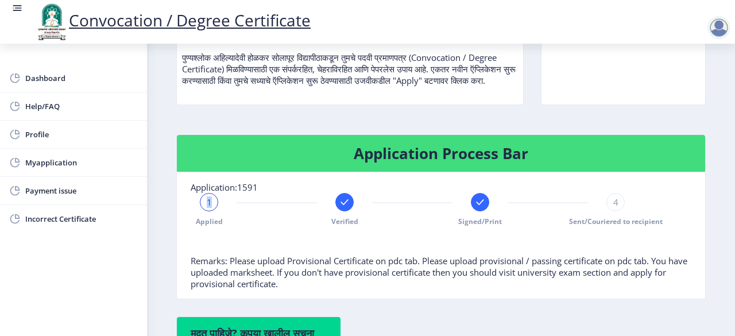
click at [210, 208] on span "1" at bounding box center [209, 201] width 5 height 11
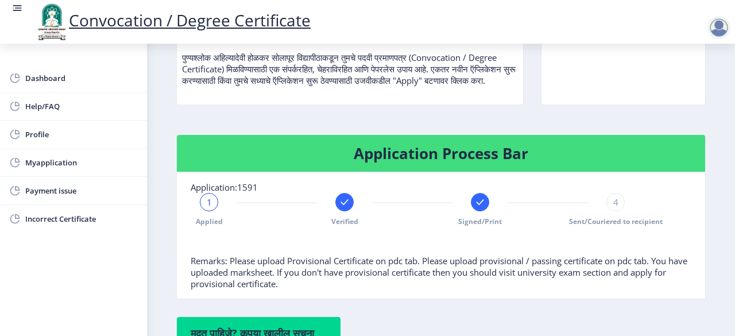
click at [210, 208] on span "1" at bounding box center [209, 201] width 5 height 11
click at [58, 164] on span "Myapplication" at bounding box center [81, 163] width 113 height 14
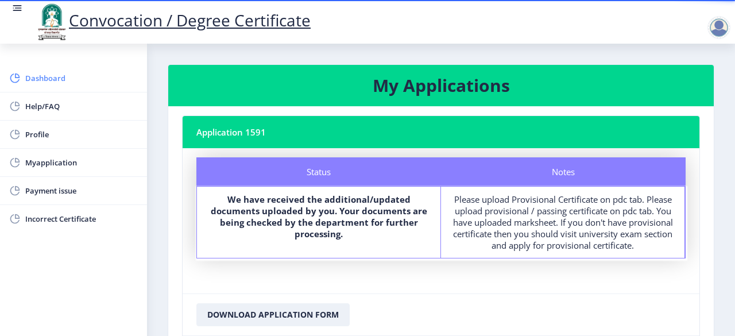
click at [56, 76] on span "Dashboard" at bounding box center [81, 78] width 113 height 14
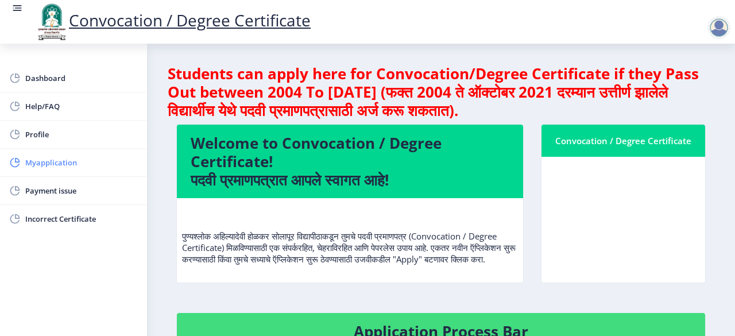
click at [71, 161] on span "Myapplication" at bounding box center [81, 163] width 113 height 14
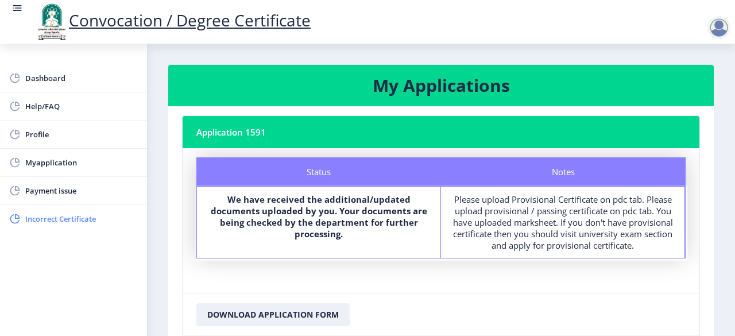
click at [37, 215] on span "Incorrect Certificate" at bounding box center [81, 219] width 113 height 14
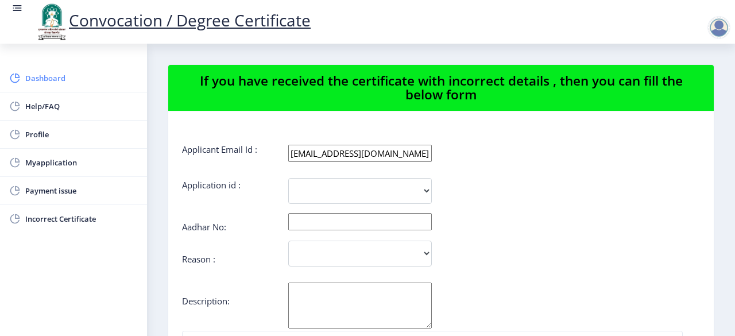
click at [46, 76] on span "Dashboard" at bounding box center [81, 78] width 113 height 14
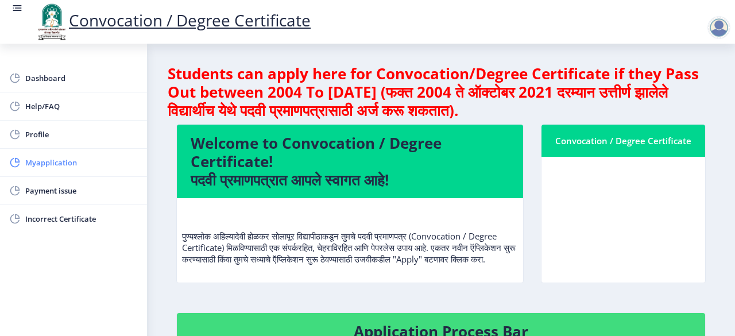
click at [43, 153] on link "Myapplication" at bounding box center [73, 163] width 147 height 28
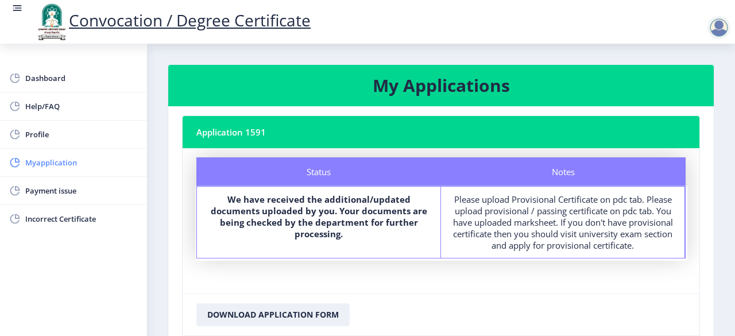
click at [43, 153] on link "Myapplication" at bounding box center [73, 163] width 147 height 28
click at [48, 74] on span "Dashboard" at bounding box center [81, 78] width 113 height 14
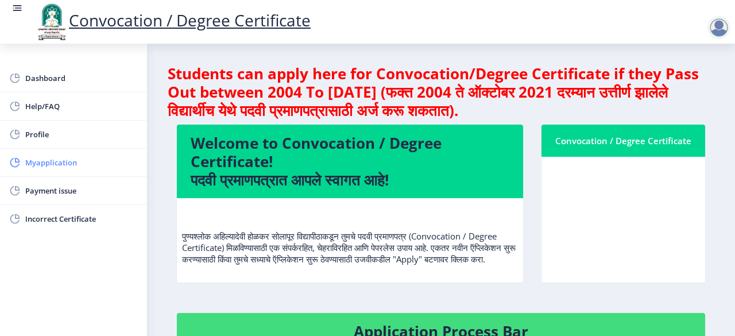
click at [47, 158] on span "Myapplication" at bounding box center [81, 163] width 113 height 14
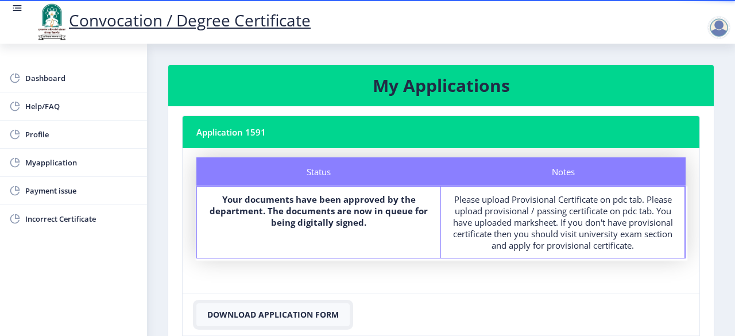
click at [259, 310] on button "Download Application Form" at bounding box center [272, 314] width 153 height 23
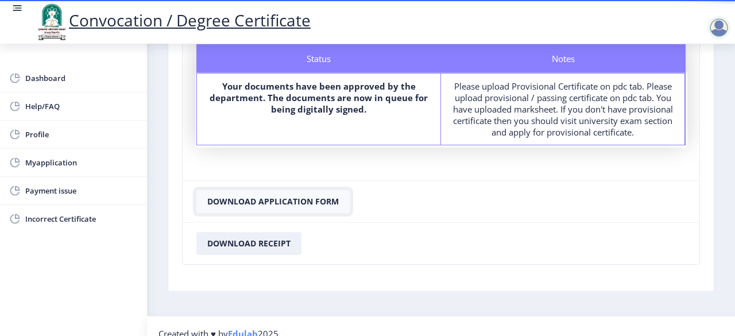
scroll to position [125, 0]
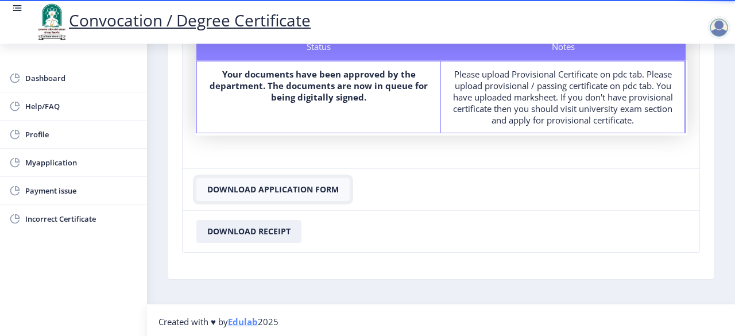
click at [254, 183] on button "Download Application Form" at bounding box center [272, 189] width 153 height 23
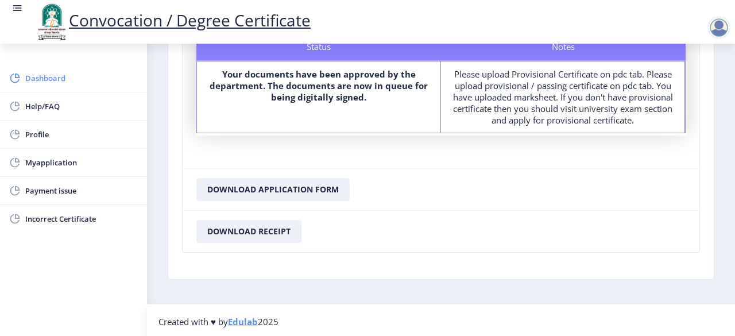
click at [54, 86] on link "Dashboard" at bounding box center [73, 78] width 147 height 28
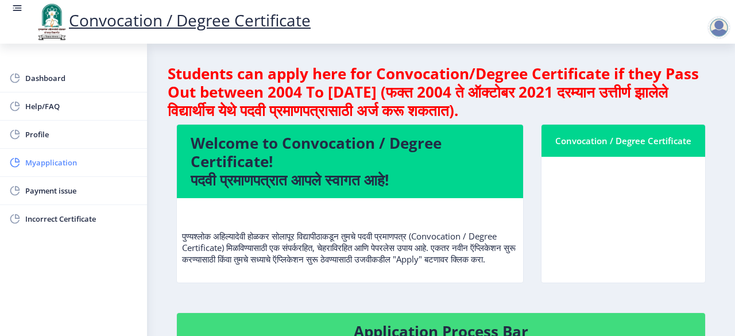
click at [44, 161] on span "Myapplication" at bounding box center [81, 163] width 113 height 14
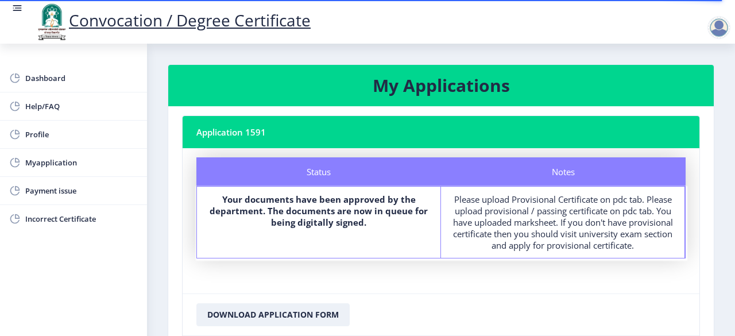
click at [713, 24] on div at bounding box center [719, 27] width 23 height 23
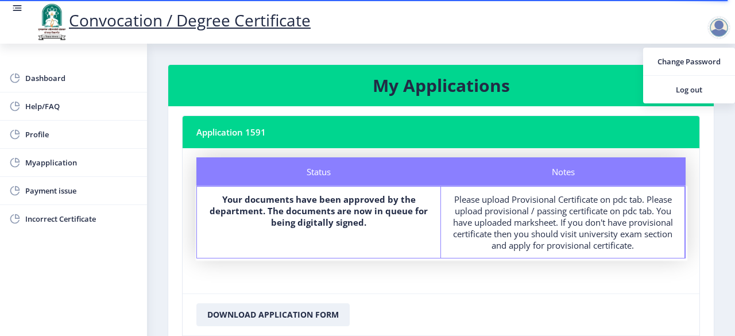
click at [526, 27] on div "Convocation / Degree Certificate" at bounding box center [378, 21] width 735 height 39
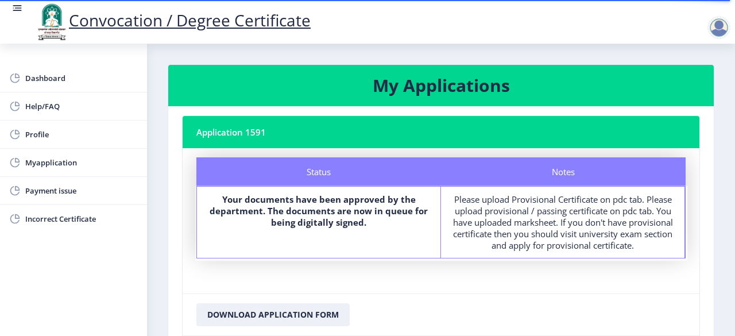
click at [479, 103] on nb-card-header "My Applications" at bounding box center [441, 85] width 546 height 41
click at [37, 81] on span "Dashboard" at bounding box center [81, 78] width 113 height 14
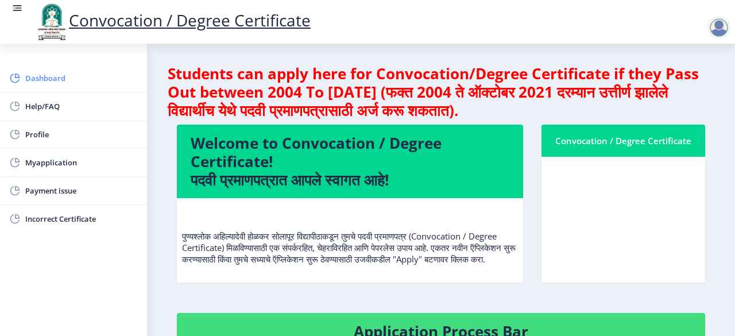
click at [56, 79] on span "Dashboard" at bounding box center [81, 78] width 113 height 14
click at [55, 156] on span "Myapplication" at bounding box center [81, 163] width 113 height 14
